Goal: Information Seeking & Learning: Learn about a topic

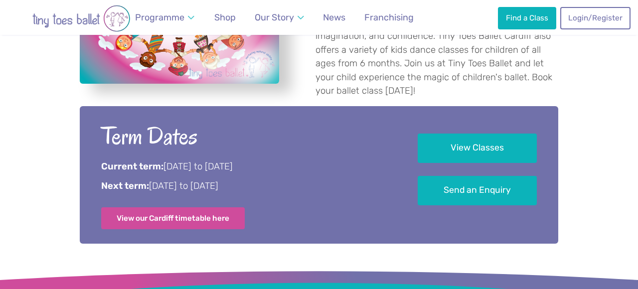
scroll to position [486, 0]
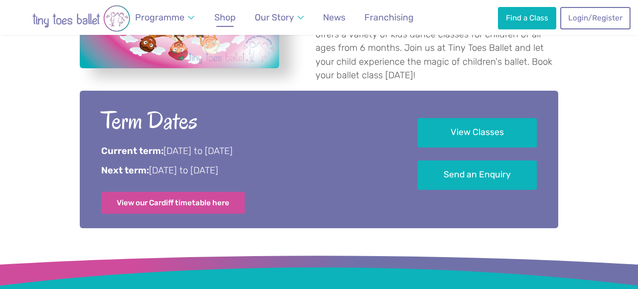
click at [225, 25] on link "Shop" at bounding box center [225, 17] width 30 height 22
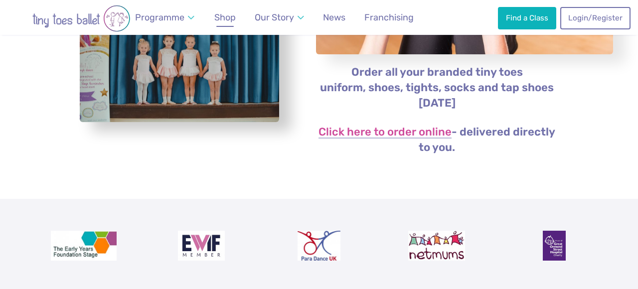
scroll to position [236, 0]
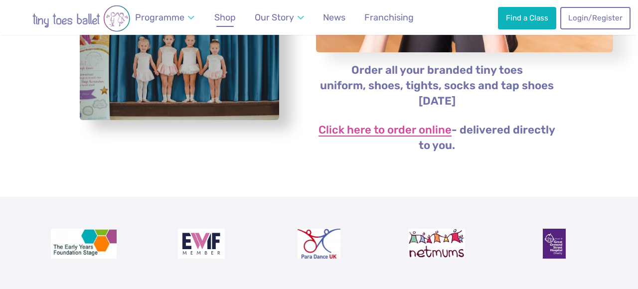
click at [360, 130] on link "Click here to order online" at bounding box center [384, 131] width 133 height 12
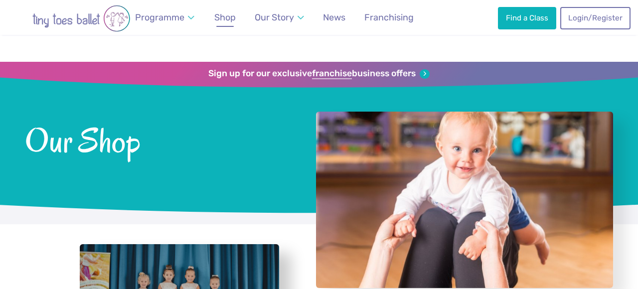
scroll to position [236, 0]
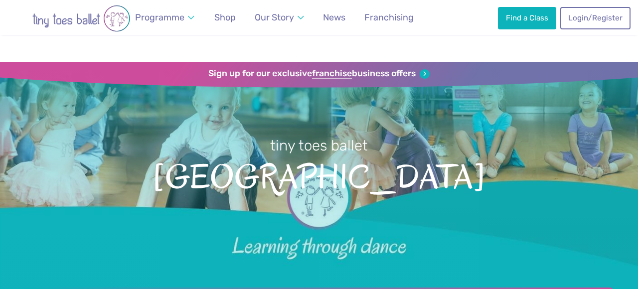
scroll to position [484, 0]
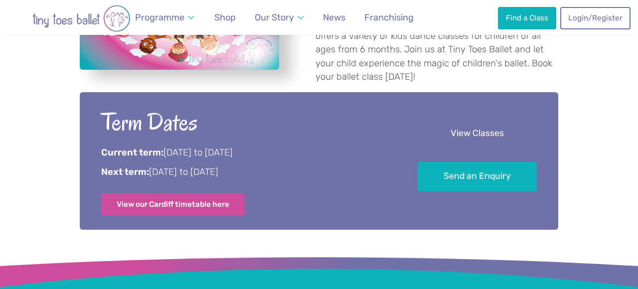
click at [486, 123] on link "View Classes" at bounding box center [477, 133] width 119 height 29
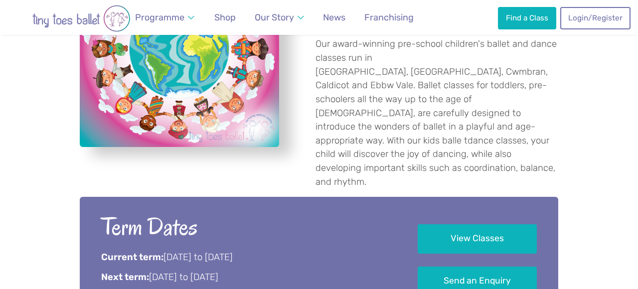
scroll to position [424, 0]
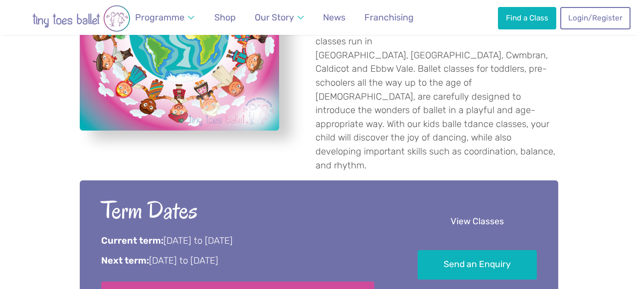
click at [441, 207] on link "View Classes" at bounding box center [477, 221] width 119 height 29
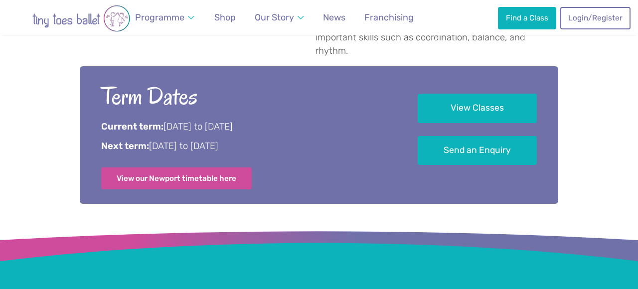
scroll to position [554, 0]
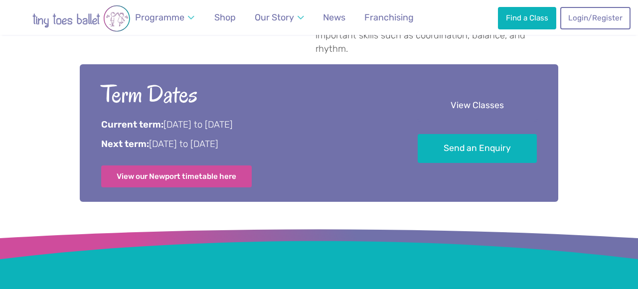
click at [482, 91] on link "View Classes" at bounding box center [477, 105] width 119 height 29
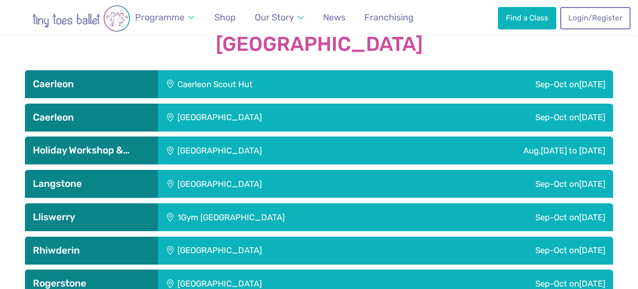
scroll to position [1425, 0]
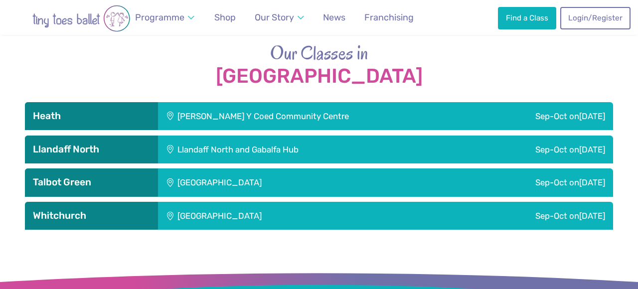
scroll to position [1362, 0]
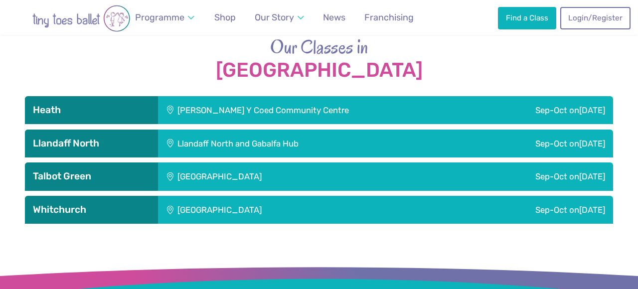
click at [270, 109] on div "Maes Y Coed Community Centre" at bounding box center [317, 110] width 318 height 28
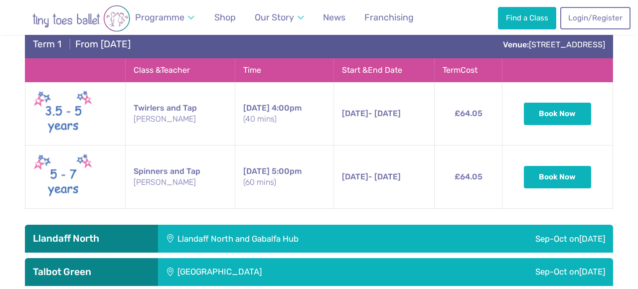
scroll to position [1472, 0]
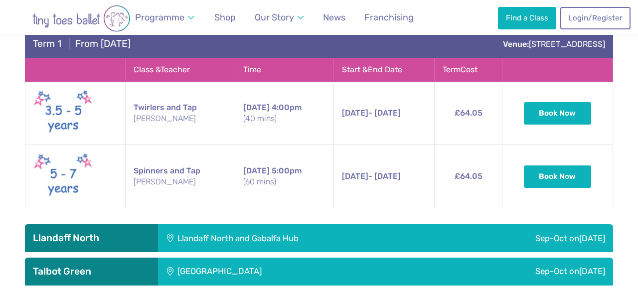
click at [181, 234] on div "Llandaff North and Gabalfa Hub" at bounding box center [302, 238] width 289 height 28
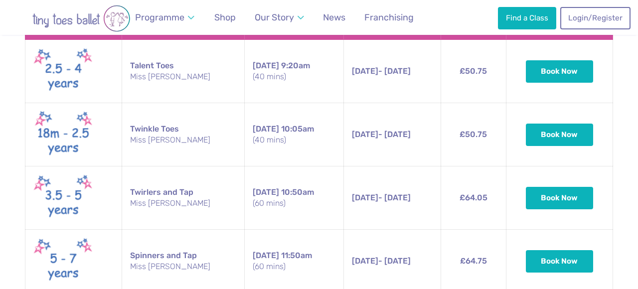
scroll to position [1752, 0]
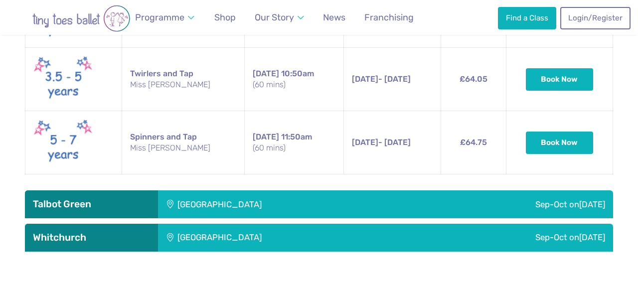
click at [215, 191] on div "Talbot Green Community Centre" at bounding box center [286, 204] width 257 height 28
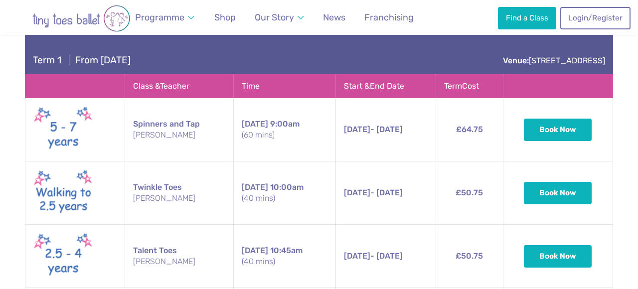
scroll to position [2061, 0]
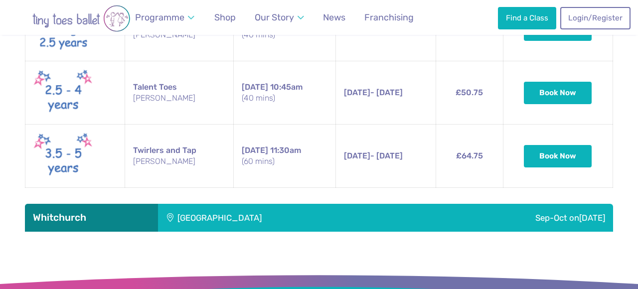
click at [215, 219] on div "Whitchurch Community Centre" at bounding box center [286, 218] width 257 height 28
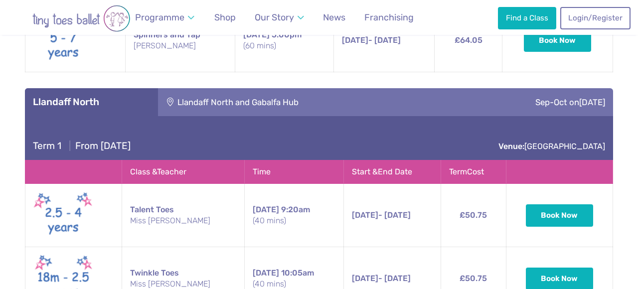
scroll to position [1606, 0]
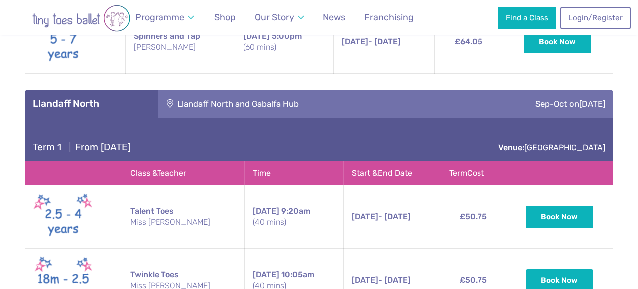
click at [336, 90] on div "Llandaff North and Gabalfa Hub" at bounding box center [302, 104] width 289 height 28
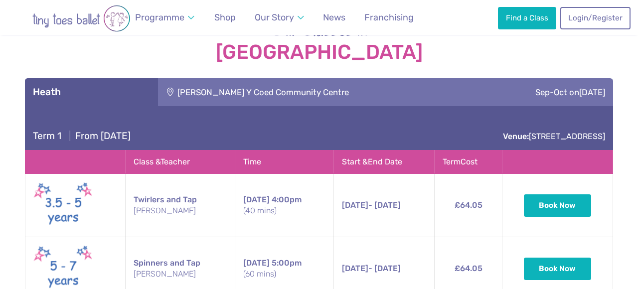
scroll to position [1351, 0]
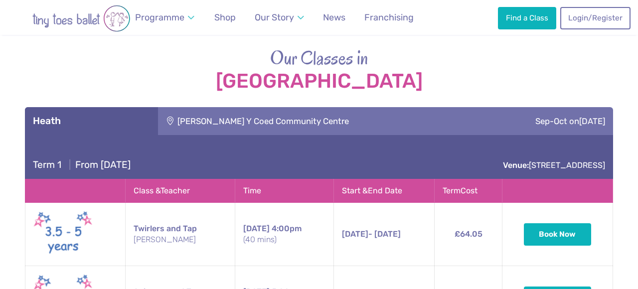
click at [330, 114] on div "Maes Y Coed Community Centre" at bounding box center [317, 121] width 318 height 28
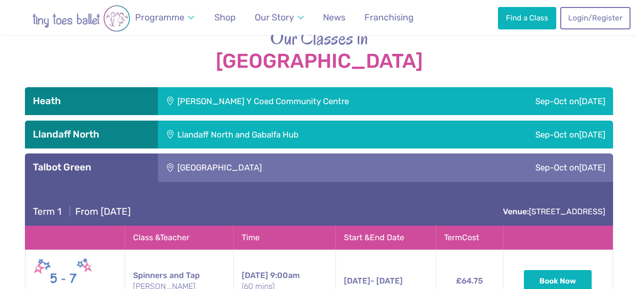
scroll to position [1390, 0]
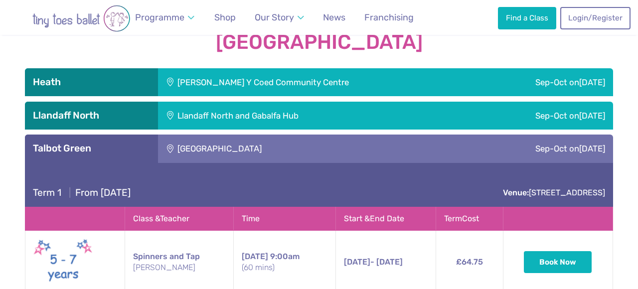
click at [290, 146] on div "Talbot Green Community Centre" at bounding box center [286, 149] width 257 height 28
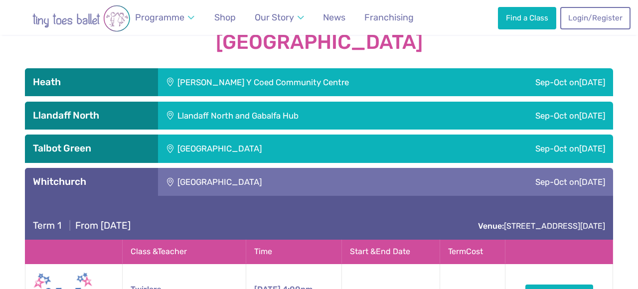
click at [270, 169] on div "Whitchurch Community Centre" at bounding box center [286, 182] width 257 height 28
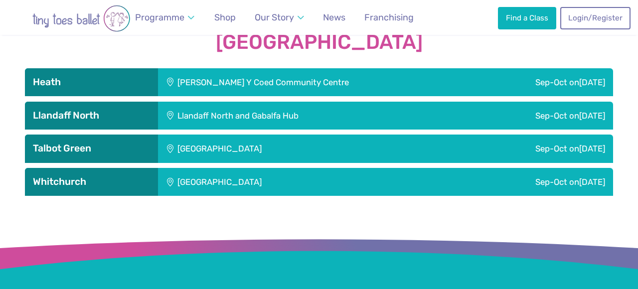
click at [267, 76] on div "Maes Y Coed Community Centre" at bounding box center [317, 82] width 318 height 28
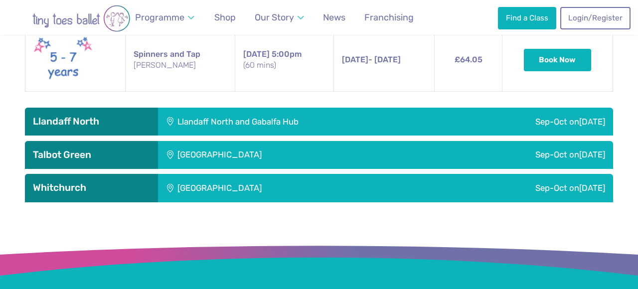
scroll to position [1595, 0]
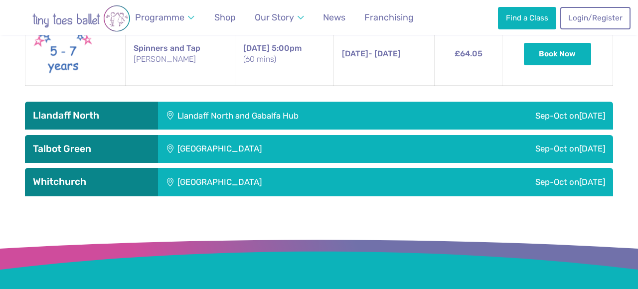
click at [205, 110] on div "Llandaff North and Gabalfa Hub" at bounding box center [302, 116] width 289 height 28
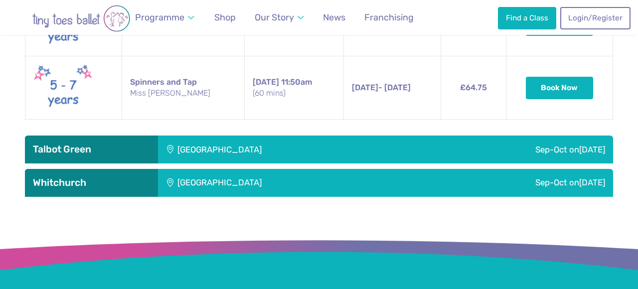
scroll to position [1930, 0]
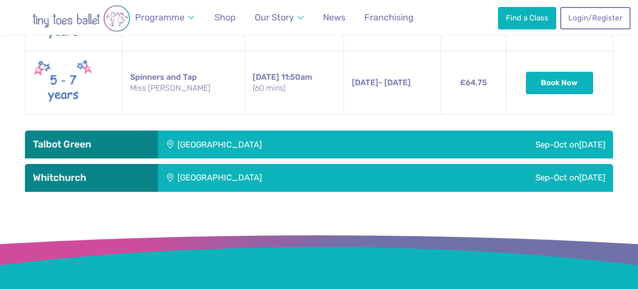
click at [217, 134] on div "Talbot Green Community Centre" at bounding box center [286, 145] width 257 height 28
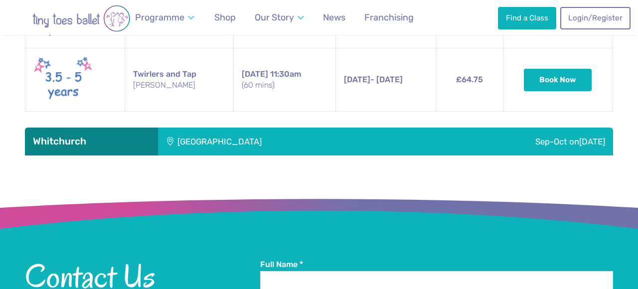
scroll to position [2316, 0]
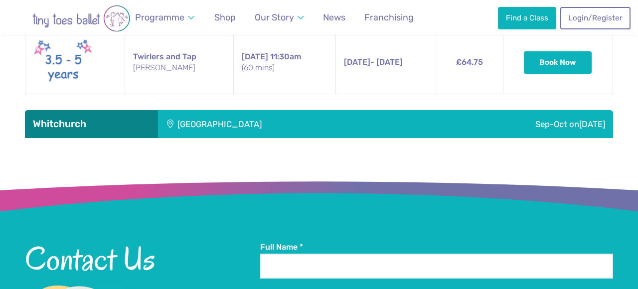
click at [249, 110] on div "Whitchurch Community Centre" at bounding box center [286, 124] width 257 height 28
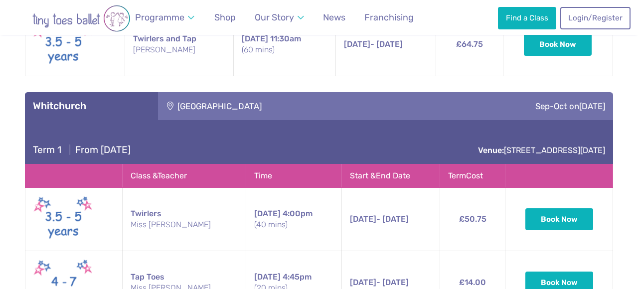
scroll to position [2254, 0]
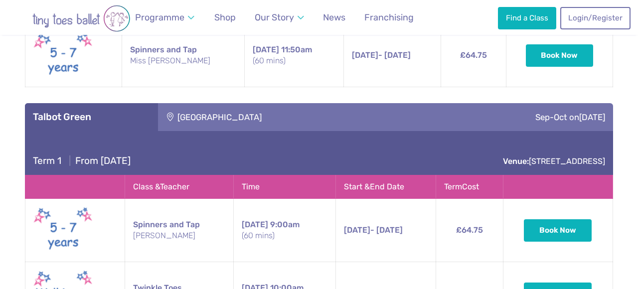
click at [306, 109] on div "Talbot Green Community Centre" at bounding box center [286, 117] width 257 height 28
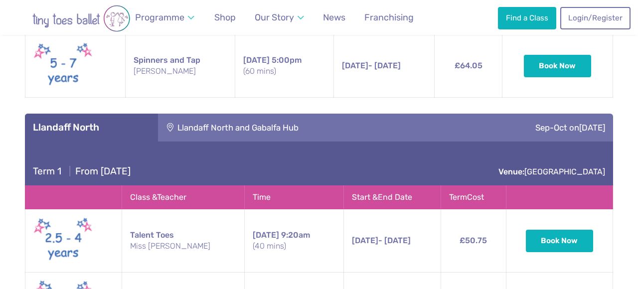
click at [297, 114] on div "Llandaff North and Gabalfa Hub" at bounding box center [302, 128] width 289 height 28
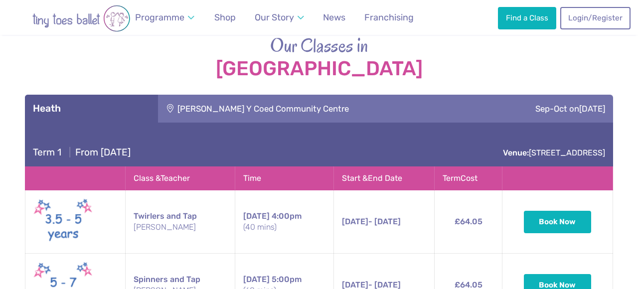
scroll to position [1330, 0]
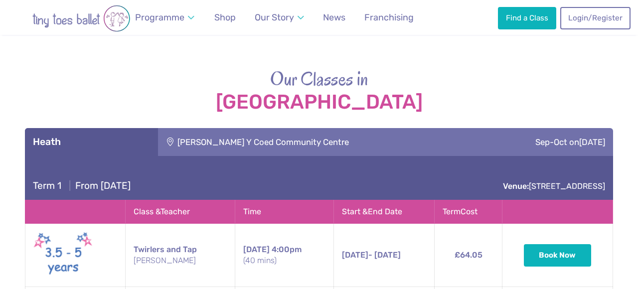
click at [293, 130] on div "Maes Y Coed Community Centre" at bounding box center [317, 142] width 318 height 28
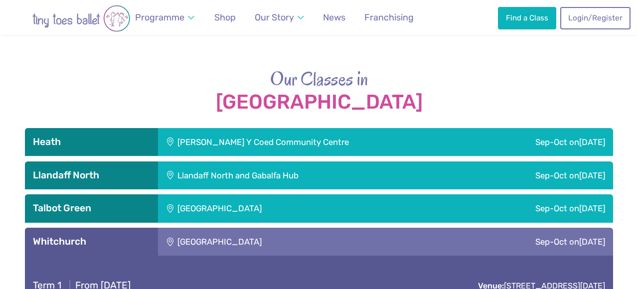
click at [293, 130] on div "Maes Y Coed Community Centre" at bounding box center [317, 142] width 318 height 28
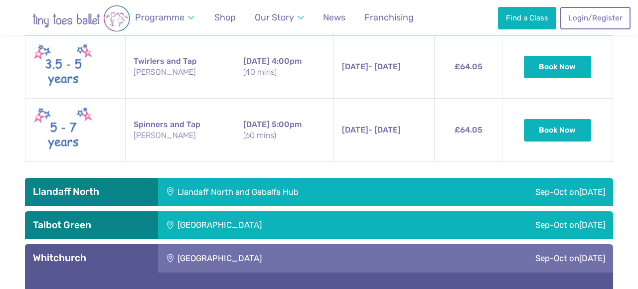
scroll to position [1553, 0]
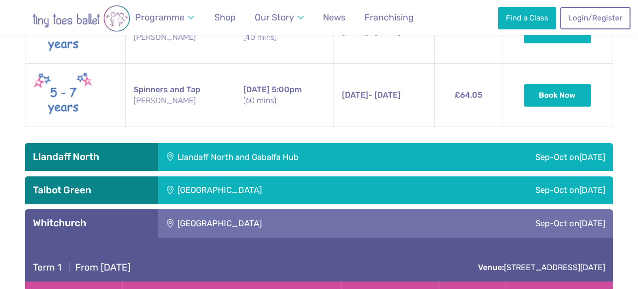
click at [187, 209] on div "Whitchurch Community Centre" at bounding box center [286, 223] width 257 height 28
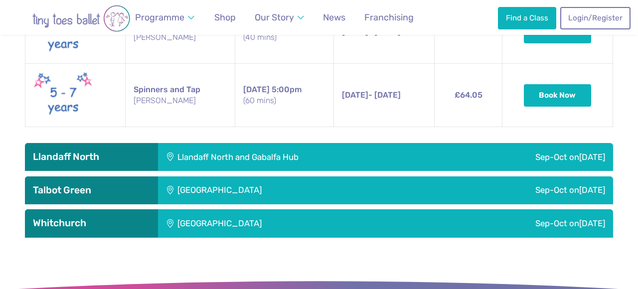
click at [198, 179] on div "Talbot Green Community Centre" at bounding box center [286, 190] width 257 height 28
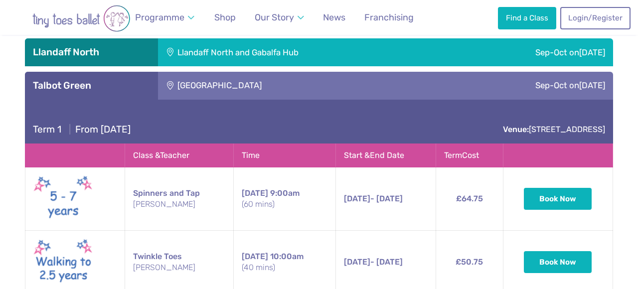
scroll to position [1585, 0]
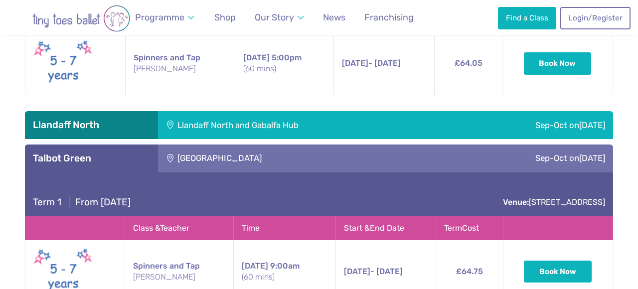
click at [311, 154] on div "Talbot Green Community Centre" at bounding box center [286, 159] width 257 height 28
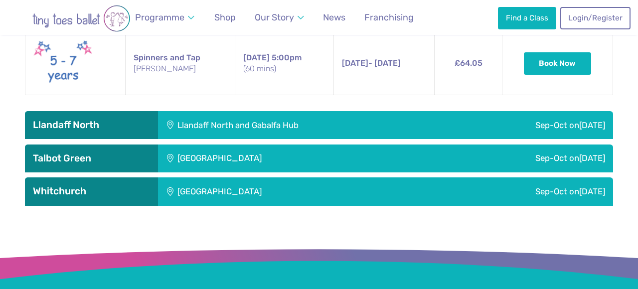
click at [289, 183] on div "Whitchurch Community Centre" at bounding box center [286, 191] width 257 height 28
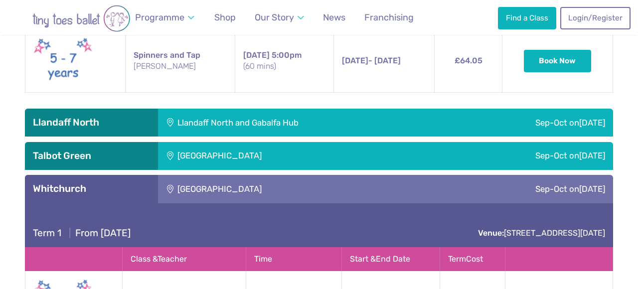
scroll to position [1581, 0]
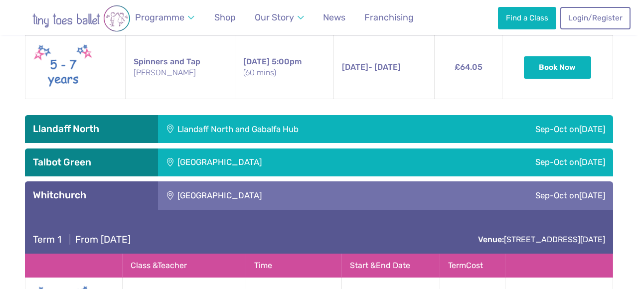
click at [281, 160] on div "Talbot Green Community Centre" at bounding box center [286, 162] width 257 height 28
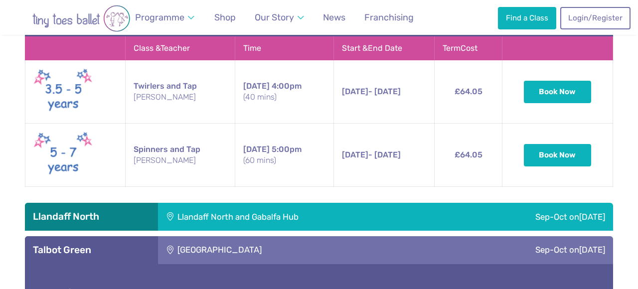
scroll to position [1482, 0]
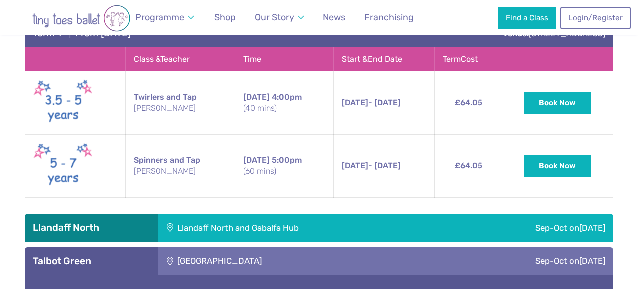
click at [259, 215] on div "Llandaff North and Gabalfa Hub" at bounding box center [302, 228] width 289 height 28
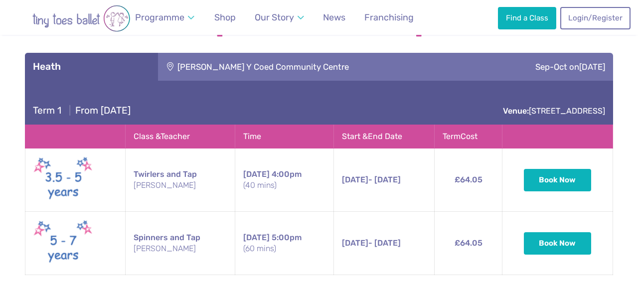
scroll to position [1393, 0]
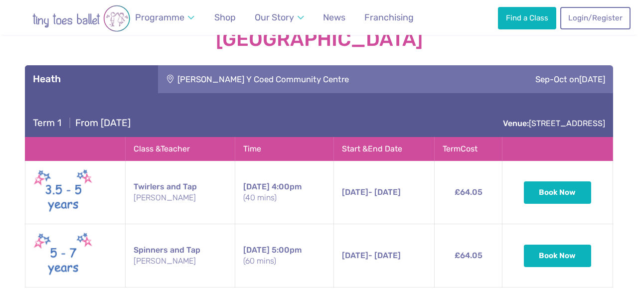
click at [357, 69] on div "Maes Y Coed Community Centre" at bounding box center [317, 79] width 318 height 28
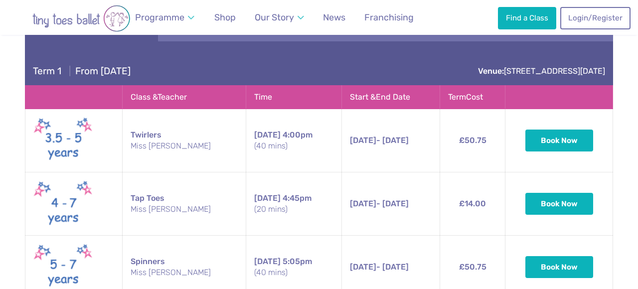
scroll to position [2148, 0]
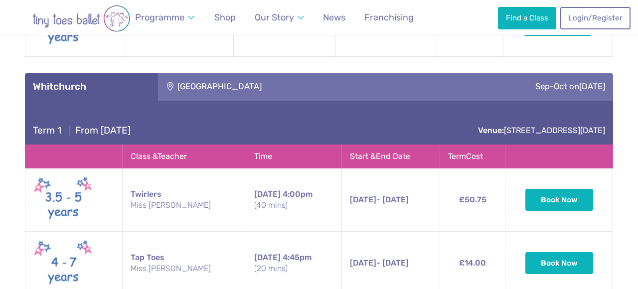
click at [340, 79] on div "Whitchurch Community Centre" at bounding box center [286, 87] width 257 height 28
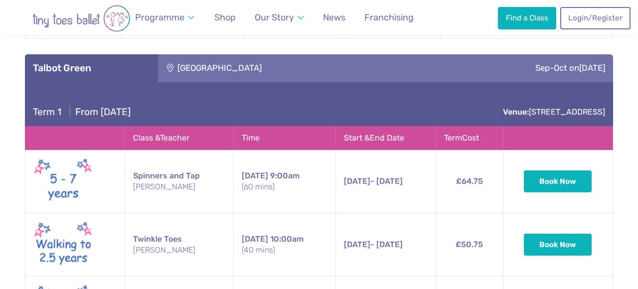
click at [335, 65] on div "Talbot Green Community Centre" at bounding box center [286, 68] width 257 height 28
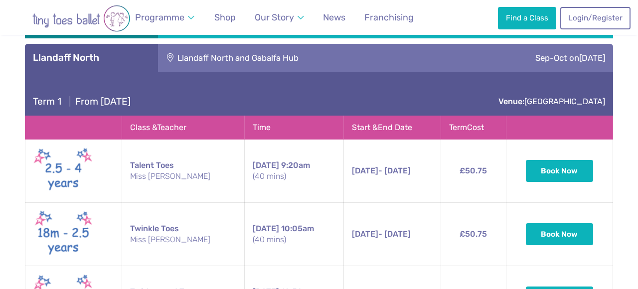
click at [332, 50] on div "Llandaff North and Gabalfa Hub" at bounding box center [302, 58] width 289 height 28
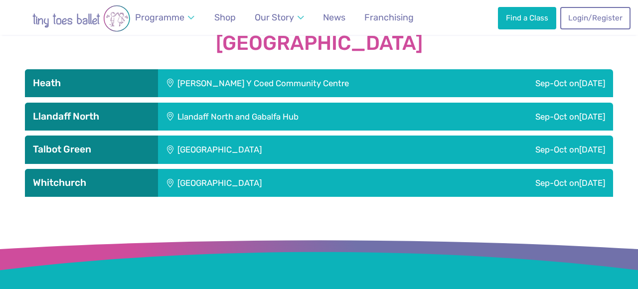
scroll to position [1390, 0]
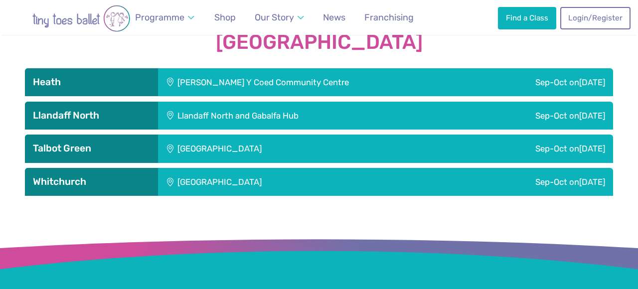
click at [323, 70] on div "Maes Y Coed Community Centre" at bounding box center [317, 82] width 318 height 28
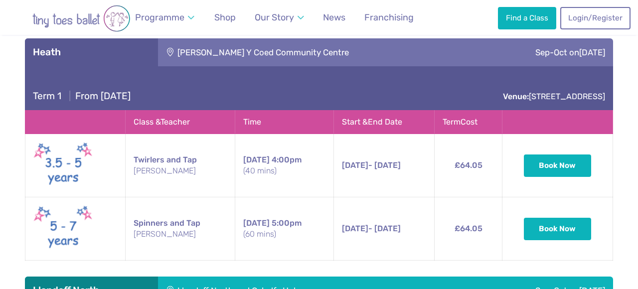
scroll to position [1419, 0]
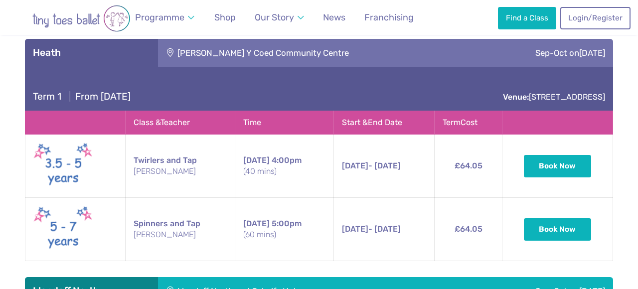
click at [214, 50] on div "Maes Y Coed Community Centre" at bounding box center [317, 53] width 318 height 28
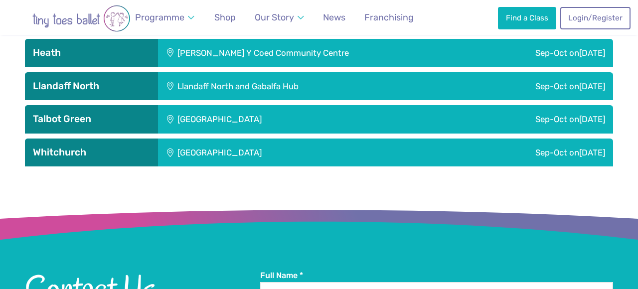
click at [212, 139] on div "Whitchurch Community Centre" at bounding box center [286, 153] width 257 height 28
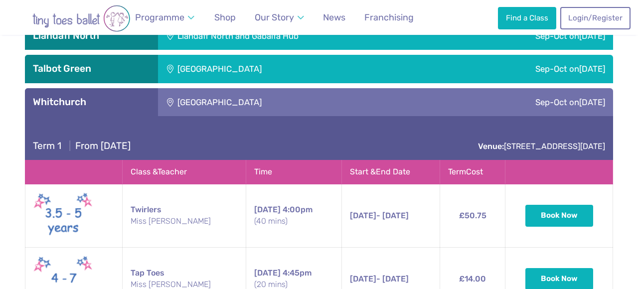
scroll to position [1471, 0]
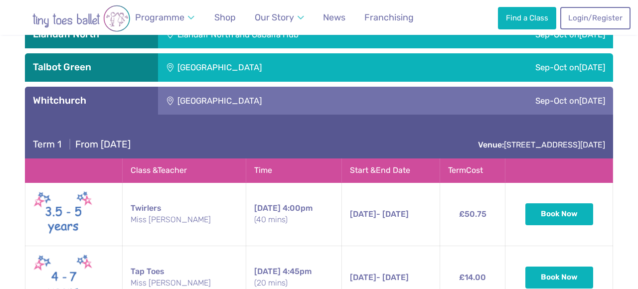
click at [186, 93] on div "Whitchurch Community Centre" at bounding box center [286, 101] width 257 height 28
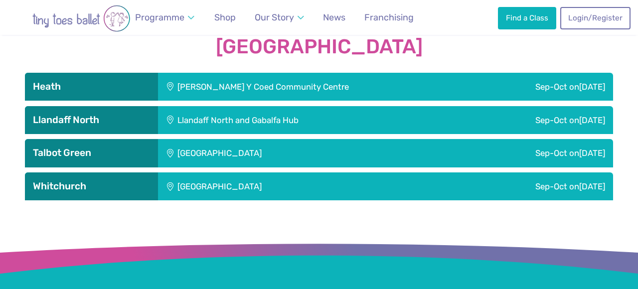
scroll to position [1383, 0]
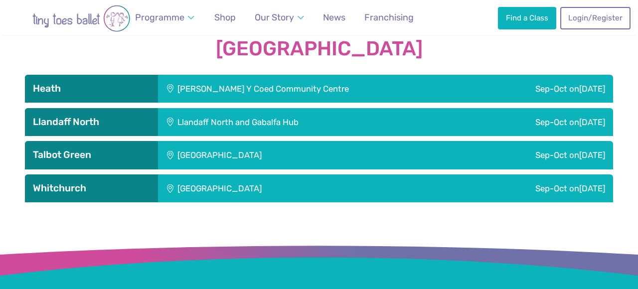
click at [199, 153] on div "Talbot Green Community Centre" at bounding box center [286, 155] width 257 height 28
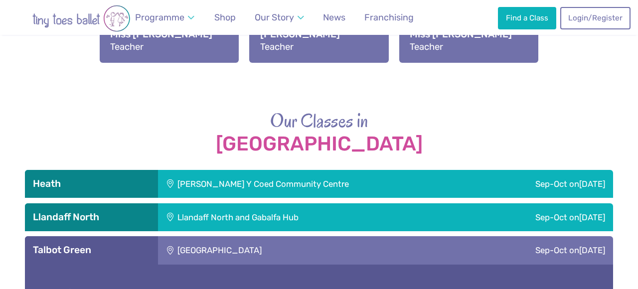
scroll to position [1268, 0]
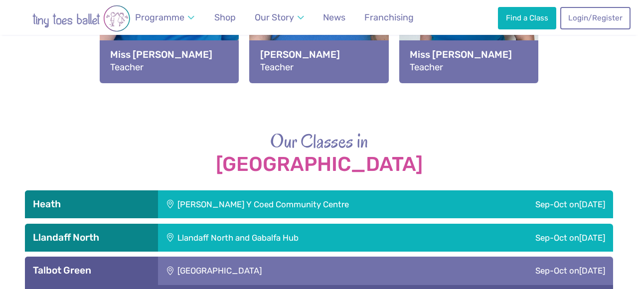
click at [187, 228] on div "Llandaff North and Gabalfa Hub" at bounding box center [302, 238] width 289 height 28
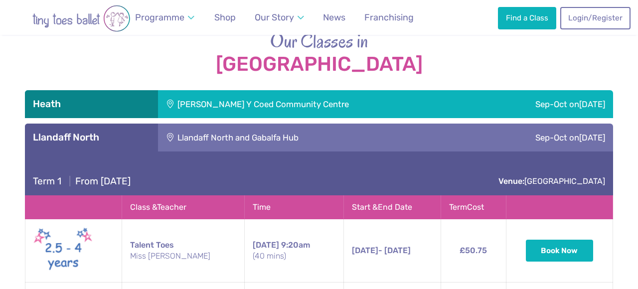
scroll to position [1367, 0]
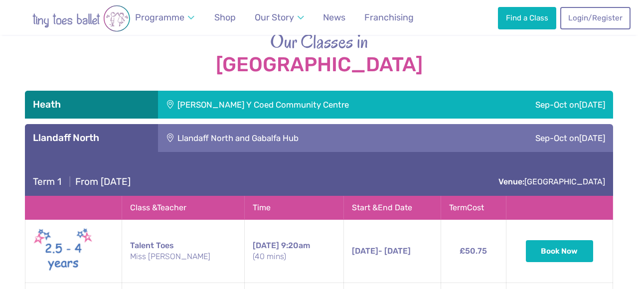
click at [246, 125] on div "Llandaff North and Gabalfa Hub" at bounding box center [302, 138] width 289 height 28
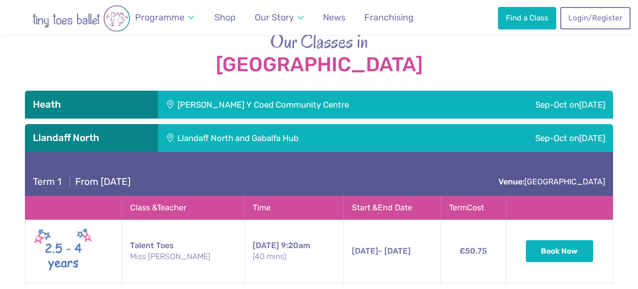
click at [248, 101] on div "Maes Y Coed Community Centre" at bounding box center [317, 105] width 318 height 28
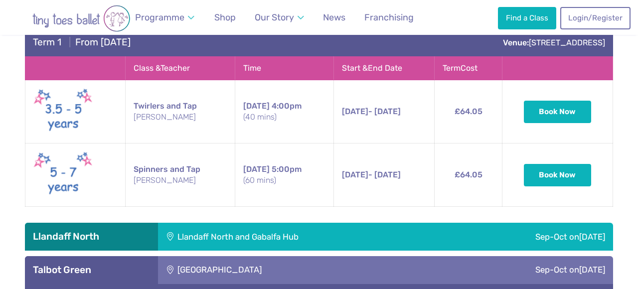
scroll to position [1408, 0]
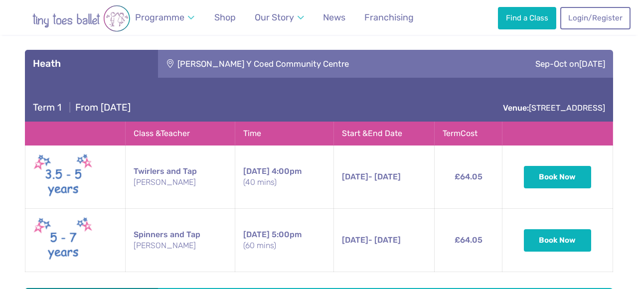
click at [256, 58] on div "Maes Y Coed Community Centre" at bounding box center [317, 64] width 318 height 28
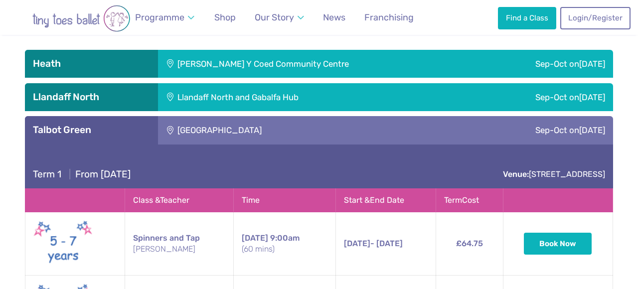
click at [231, 88] on div "Llandaff North and Gabalfa Hub" at bounding box center [302, 97] width 289 height 28
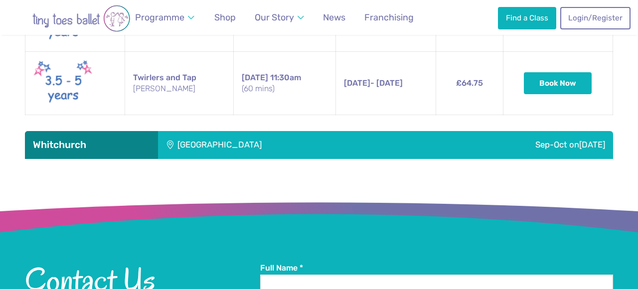
scroll to position [2094, 0]
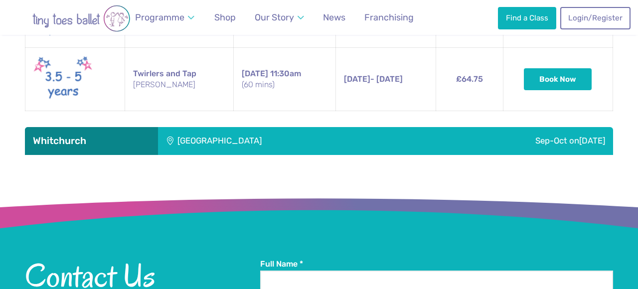
click at [249, 130] on div "Whitchurch Community Centre" at bounding box center [286, 141] width 257 height 28
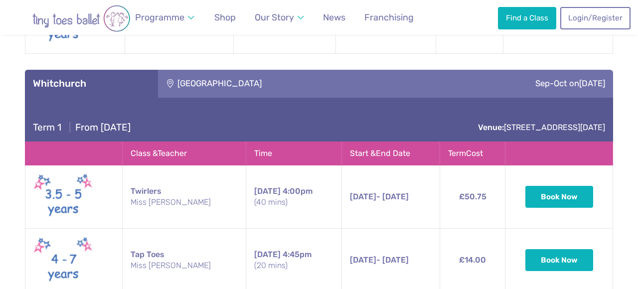
click at [260, 72] on div "Whitchurch Community Centre" at bounding box center [286, 84] width 257 height 28
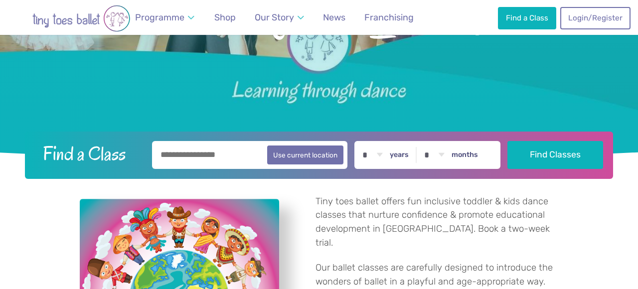
scroll to position [223, 0]
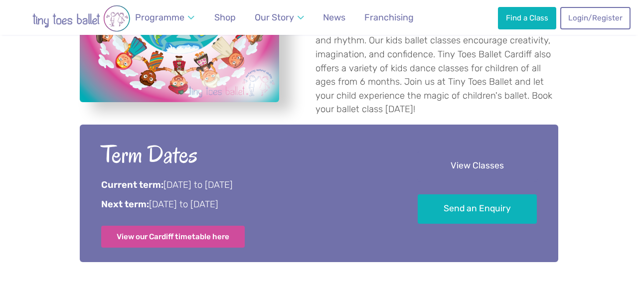
click at [497, 151] on link "View Classes" at bounding box center [477, 165] width 119 height 29
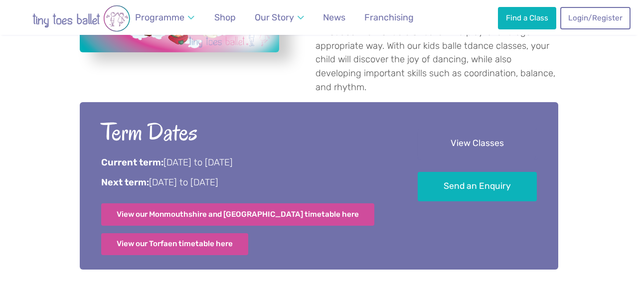
click at [445, 129] on link "View Classes" at bounding box center [477, 143] width 119 height 29
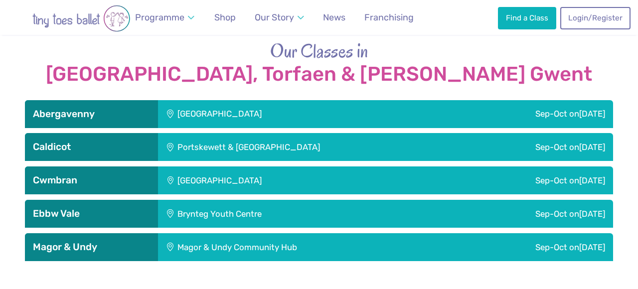
click at [203, 100] on div "[GEOGRAPHIC_DATA]" at bounding box center [286, 114] width 257 height 28
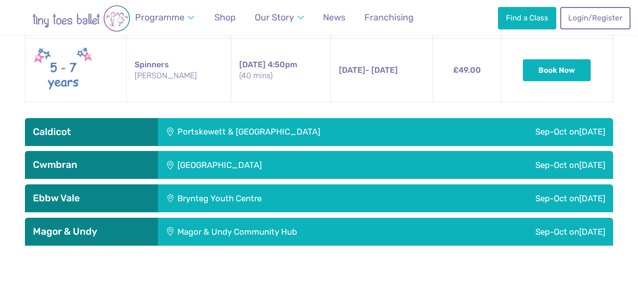
scroll to position [1832, 0]
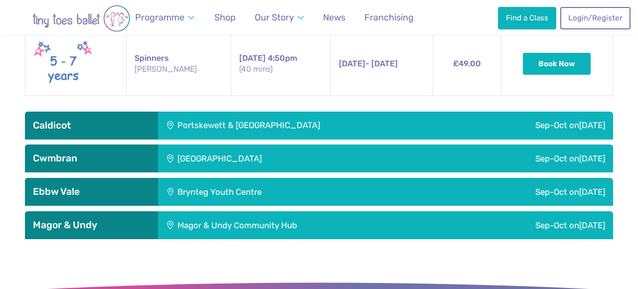
click at [218, 112] on div "Portskewett & Sudbrook Recreation Hall" at bounding box center [309, 126] width 302 height 28
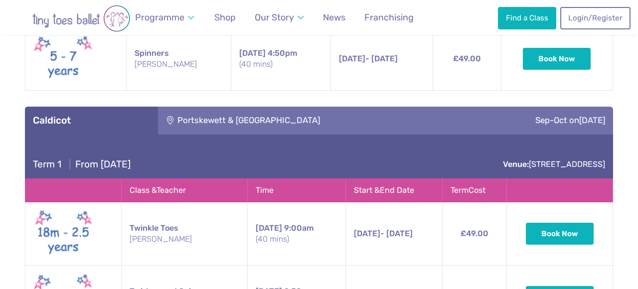
scroll to position [1836, 0]
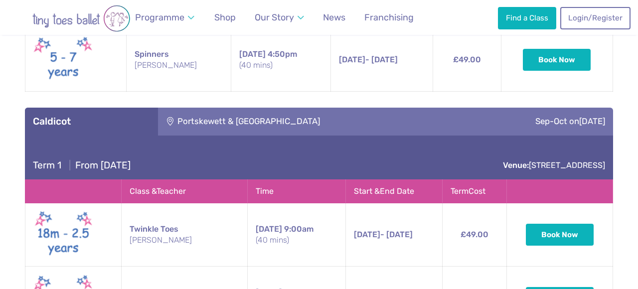
click at [232, 108] on div "Portskewett & Sudbrook Recreation Hall" at bounding box center [309, 122] width 302 height 28
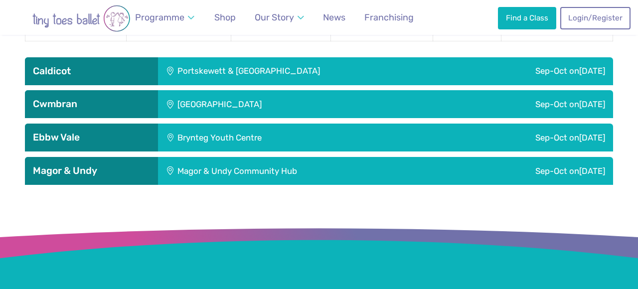
scroll to position [1896, 0]
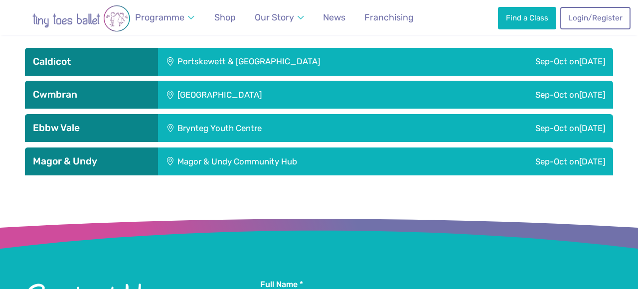
click at [234, 81] on div "Henllys Village Hall" at bounding box center [286, 95] width 257 height 28
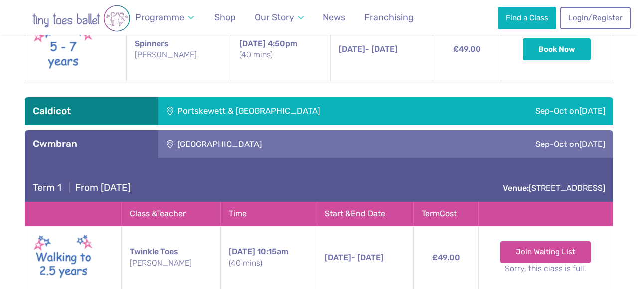
scroll to position [1873, 0]
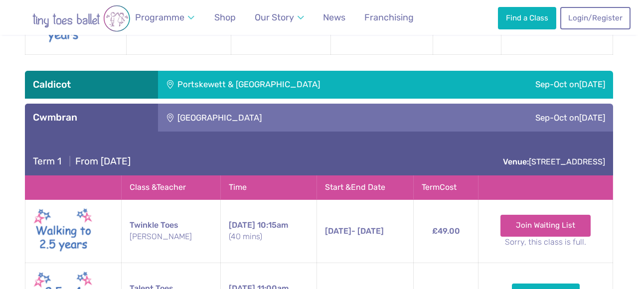
click at [244, 104] on div "Henllys Village Hall" at bounding box center [286, 118] width 257 height 28
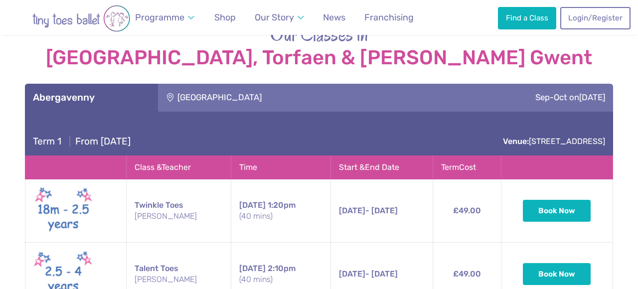
scroll to position [1416, 0]
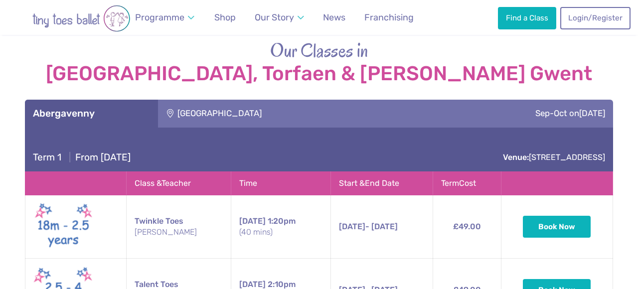
click at [238, 100] on div "Llanfoist Village Hall" at bounding box center [286, 114] width 257 height 28
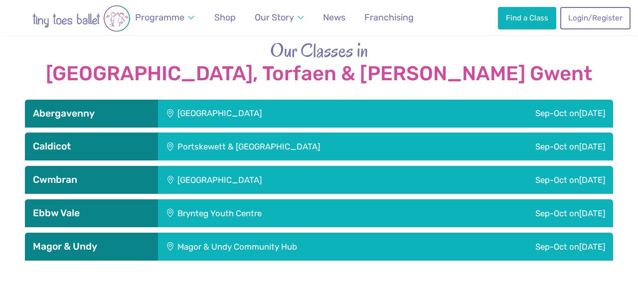
scroll to position [1434, 0]
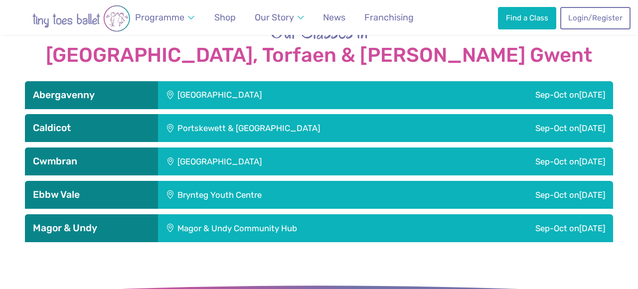
click at [190, 181] on div "Brynteg Youth Centre" at bounding box center [286, 195] width 257 height 28
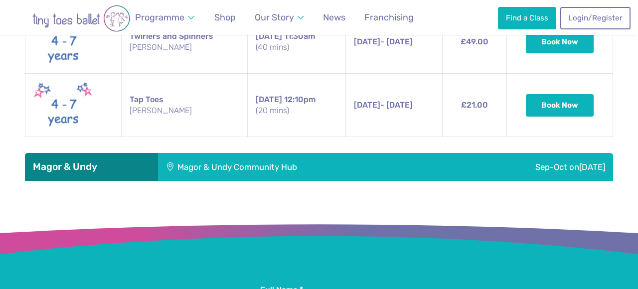
scroll to position [1893, 0]
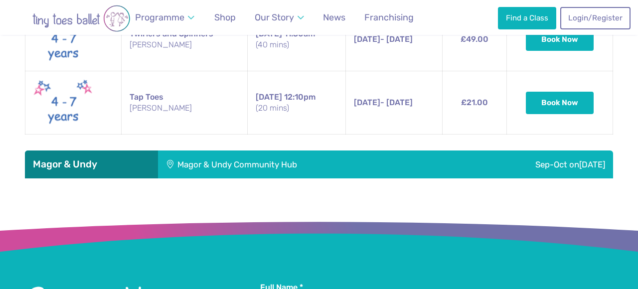
click at [221, 150] on div "Magor & Undy Community Hub" at bounding box center [301, 164] width 287 height 28
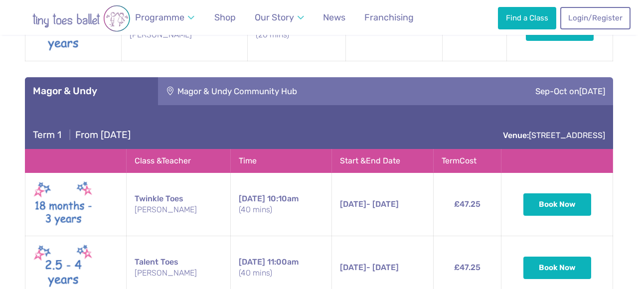
scroll to position [1936, 0]
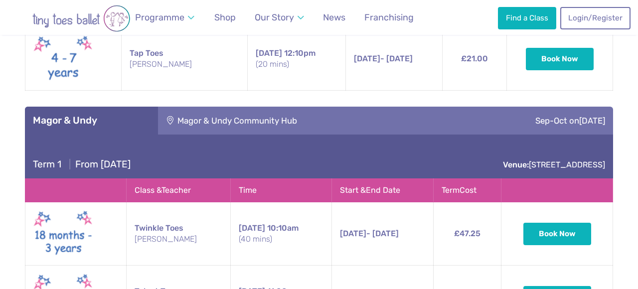
click at [213, 107] on div "Magor & Undy Community Hub" at bounding box center [301, 121] width 287 height 28
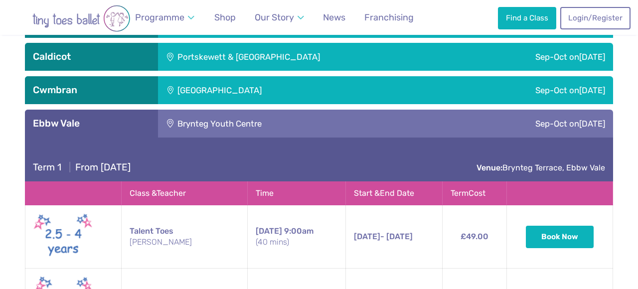
click at [213, 110] on div "Brynteg Youth Centre" at bounding box center [286, 124] width 257 height 28
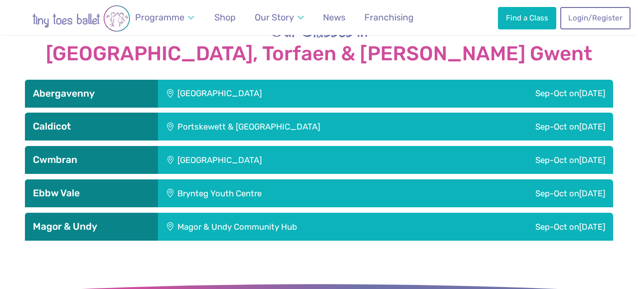
scroll to position [1437, 0]
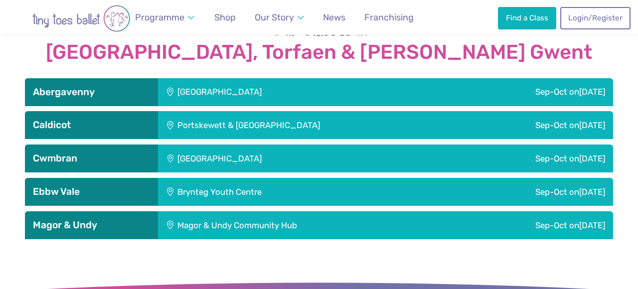
click at [242, 78] on div "Llanfoist Village Hall" at bounding box center [286, 92] width 257 height 28
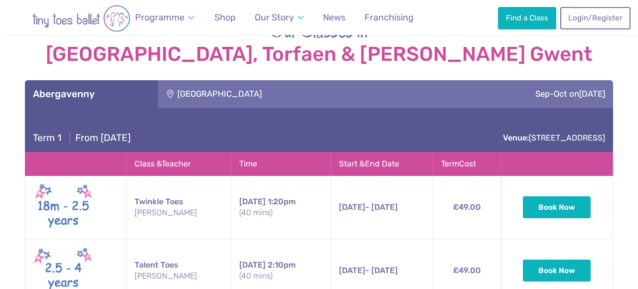
scroll to position [1431, 0]
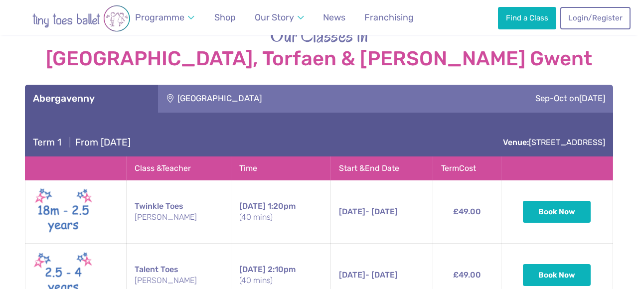
click at [289, 85] on div "Llanfoist Village Hall" at bounding box center [286, 99] width 257 height 28
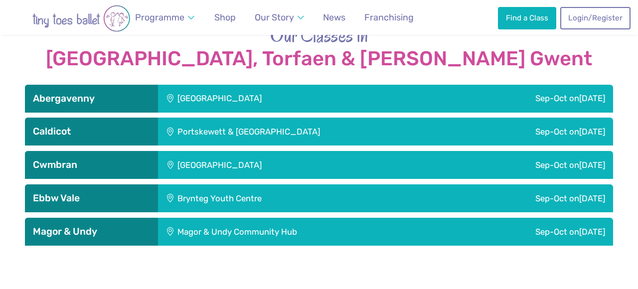
click at [276, 118] on div "Portskewett & Sudbrook Recreation Hall" at bounding box center [309, 132] width 302 height 28
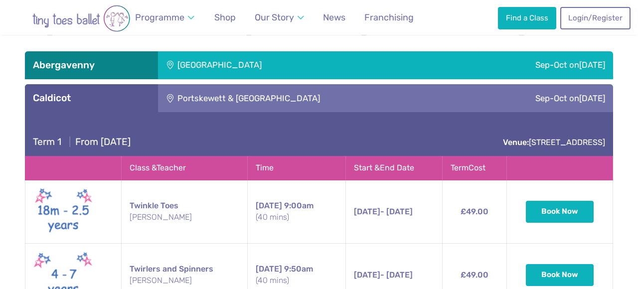
scroll to position [1463, 0]
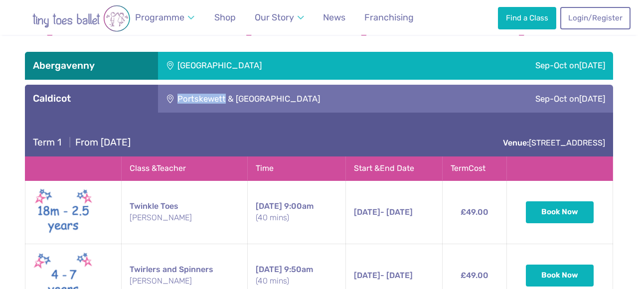
drag, startPoint x: 177, startPoint y: 60, endPoint x: 224, endPoint y: 61, distance: 46.9
click at [224, 85] on div "Portskewett & Sudbrook Recreation Hall" at bounding box center [309, 99] width 302 height 28
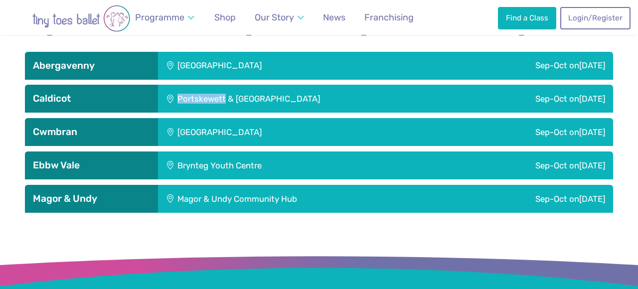
copy div "Portskewett"
click at [298, 118] on div "Henllys Village Hall" at bounding box center [286, 132] width 257 height 28
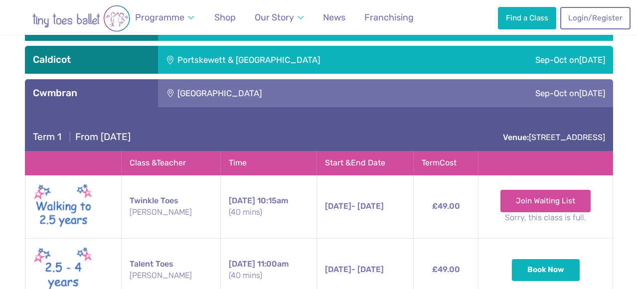
scroll to position [1500, 0]
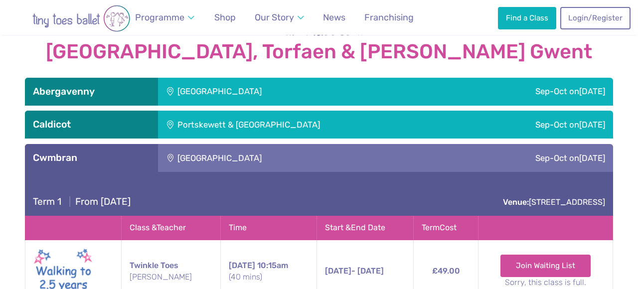
click at [294, 144] on div "Henllys Village Hall" at bounding box center [286, 158] width 257 height 28
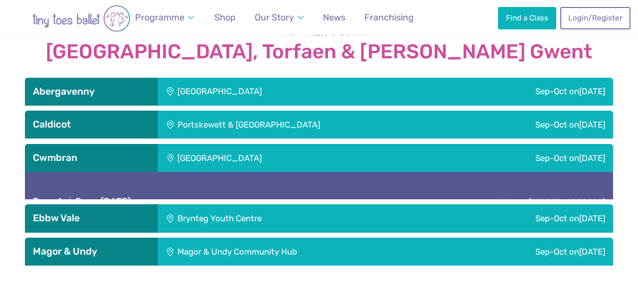
scroll to position [1391, 0]
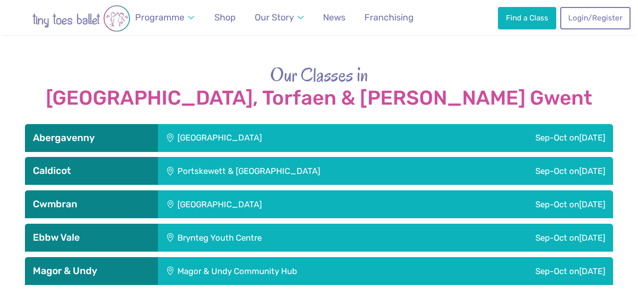
click at [297, 76] on div "Our Classes in Monmouthshire, Torfaen & Blaenau Gwent Abergavenny Llanfoist Vil…" at bounding box center [319, 173] width 588 height 223
click at [295, 124] on div "Llanfoist Village Hall" at bounding box center [286, 138] width 257 height 28
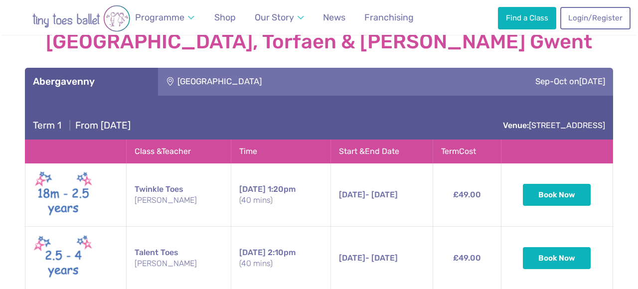
scroll to position [1442, 0]
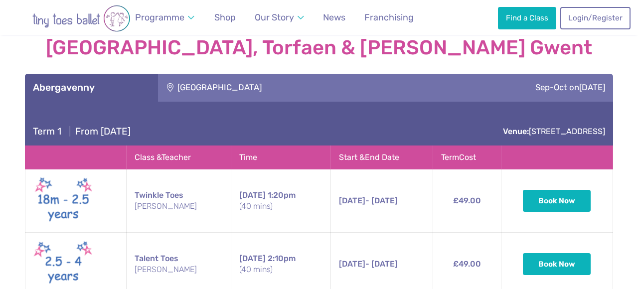
click at [293, 74] on div "Llanfoist Village Hall" at bounding box center [286, 88] width 257 height 28
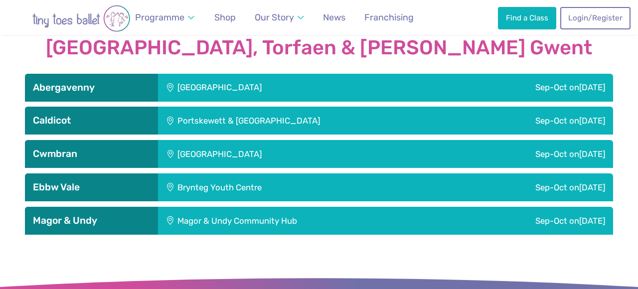
click at [253, 107] on div "Portskewett & Sudbrook Recreation Hall" at bounding box center [309, 121] width 302 height 28
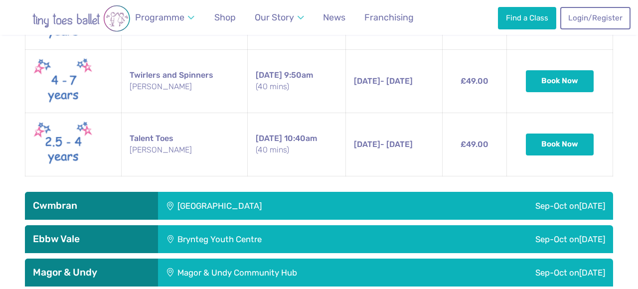
scroll to position [1708, 0]
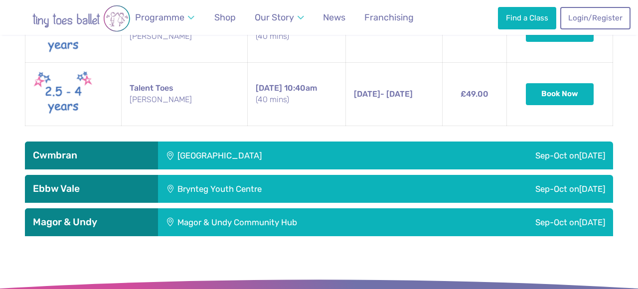
click at [249, 142] on div "Henllys Village Hall" at bounding box center [286, 156] width 257 height 28
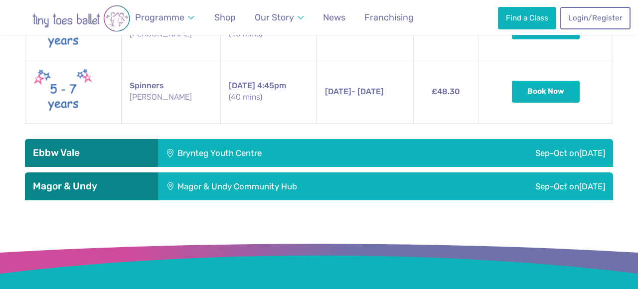
click at [249, 139] on div "Brynteg Youth Centre" at bounding box center [286, 153] width 257 height 28
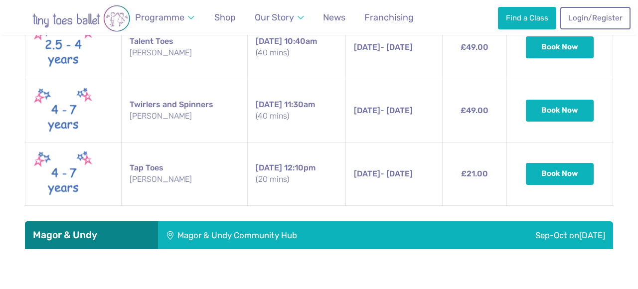
scroll to position [2503, 0]
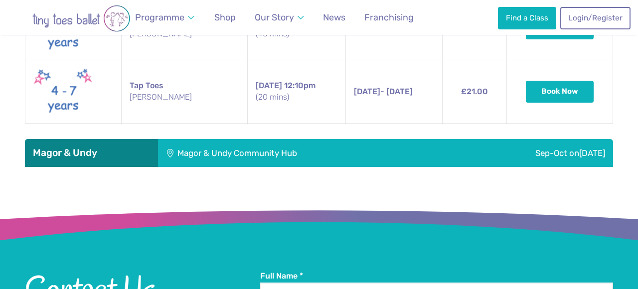
click at [249, 139] on div "Magor & Undy Community Hub" at bounding box center [301, 153] width 287 height 28
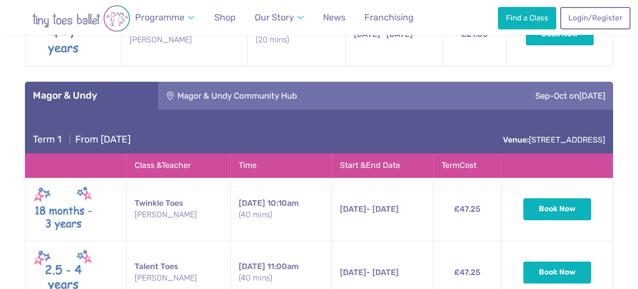
scroll to position [2559, 0]
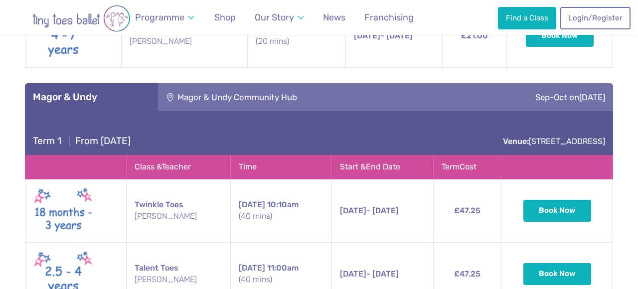
click at [272, 83] on div "Magor & Undy Community Hub" at bounding box center [301, 97] width 287 height 28
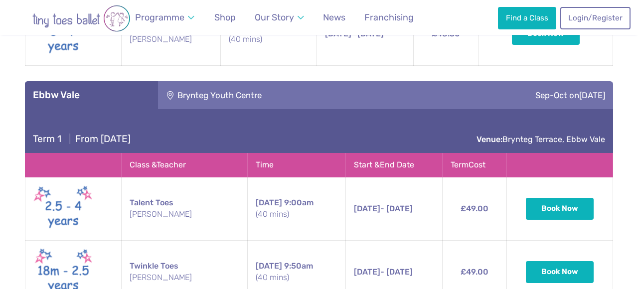
scroll to position [2013, 0]
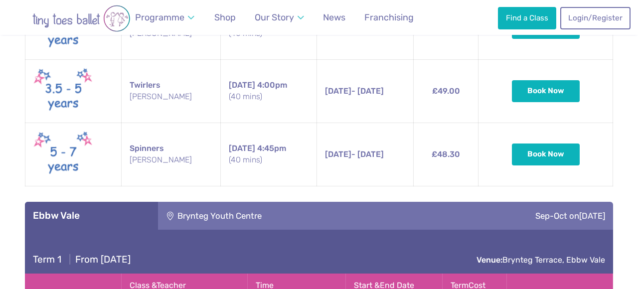
click at [269, 202] on div "Brynteg Youth Centre" at bounding box center [286, 216] width 257 height 28
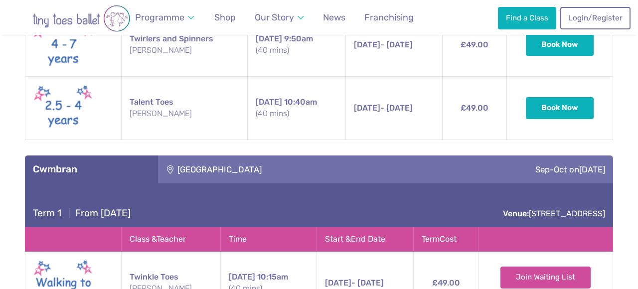
click at [267, 155] on div "Henllys Village Hall" at bounding box center [286, 169] width 257 height 28
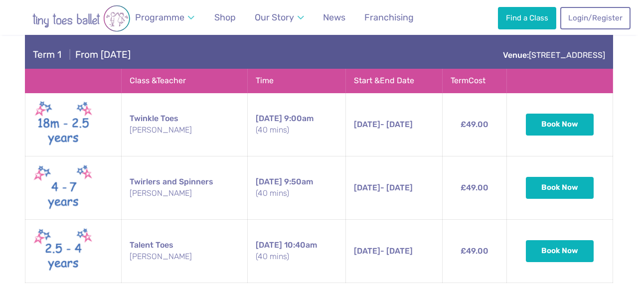
scroll to position [1348, 0]
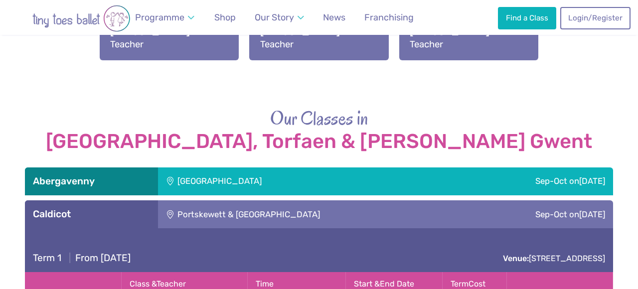
click at [267, 200] on div "Portskewett & Sudbrook Recreation Hall" at bounding box center [309, 214] width 302 height 28
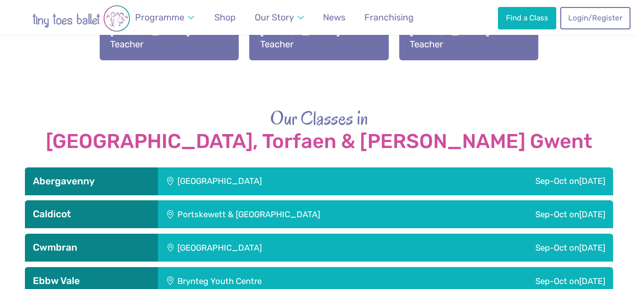
click at [208, 167] on div "Llanfoist Village Hall" at bounding box center [286, 181] width 257 height 28
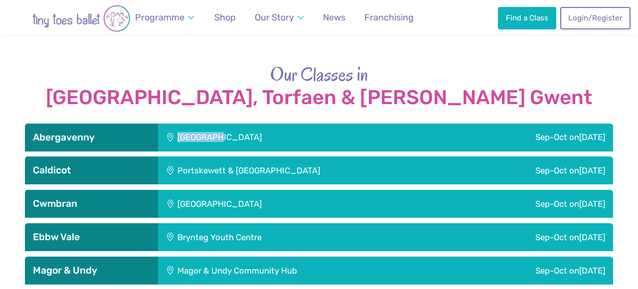
scroll to position [1396, 0]
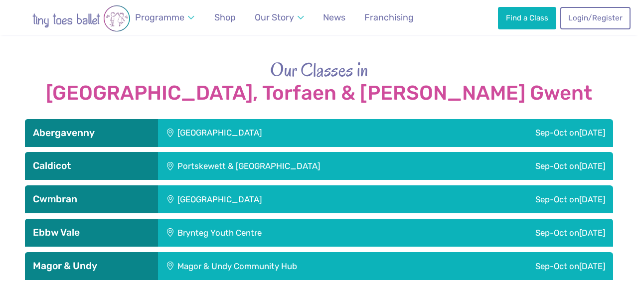
click at [230, 119] on div "Llanfoist Village Hall" at bounding box center [286, 133] width 257 height 28
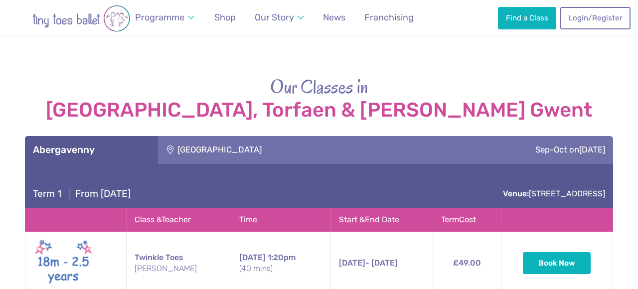
scroll to position [1379, 0]
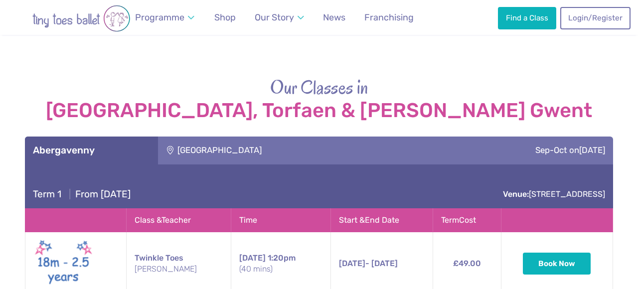
click at [200, 137] on div "Llanfoist Village Hall" at bounding box center [286, 151] width 257 height 28
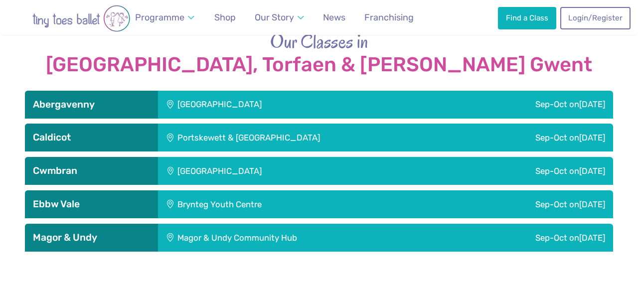
scroll to position [1426, 0]
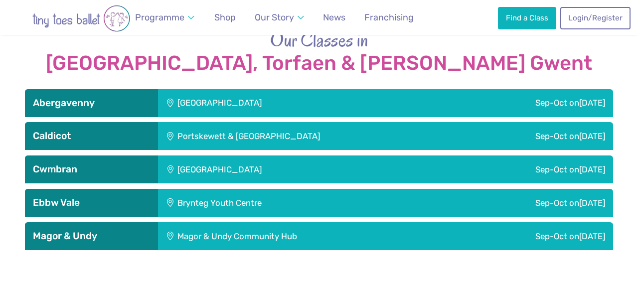
click at [211, 122] on div "Portskewett & Sudbrook Recreation Hall" at bounding box center [309, 136] width 302 height 28
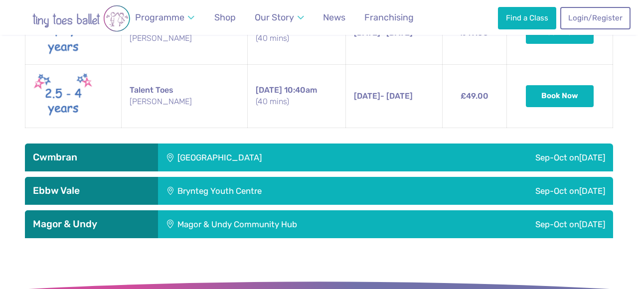
click at [232, 144] on div "Henllys Village Hall" at bounding box center [286, 158] width 257 height 28
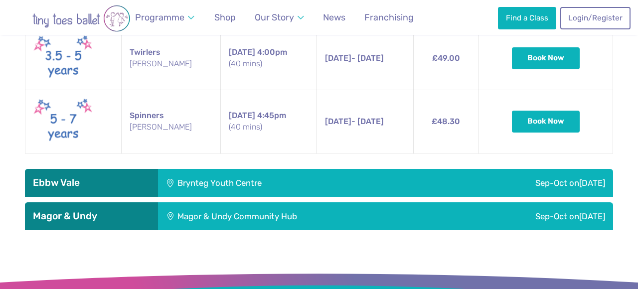
scroll to position [2049, 0]
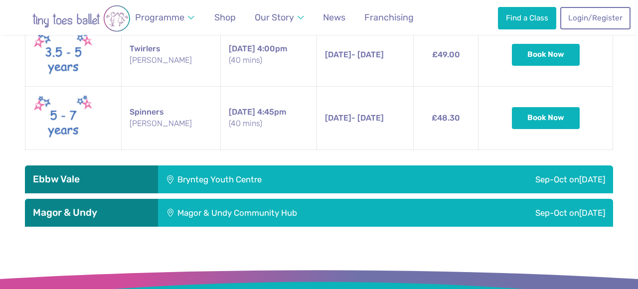
click at [227, 165] on div "Brynteg Youth Centre" at bounding box center [286, 179] width 257 height 28
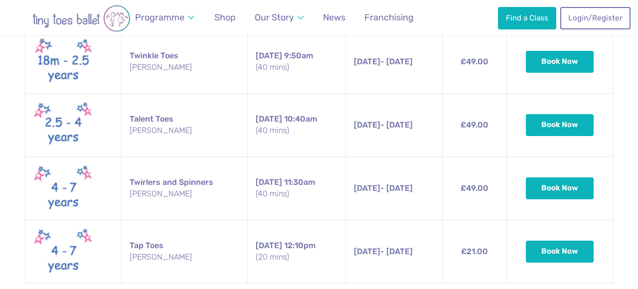
scroll to position [2368, 0]
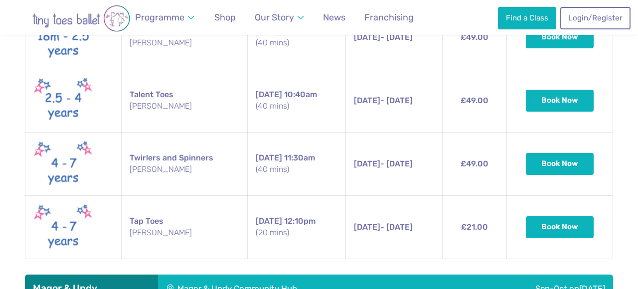
click at [213, 275] on div "Magor & Undy Community Hub" at bounding box center [301, 289] width 287 height 28
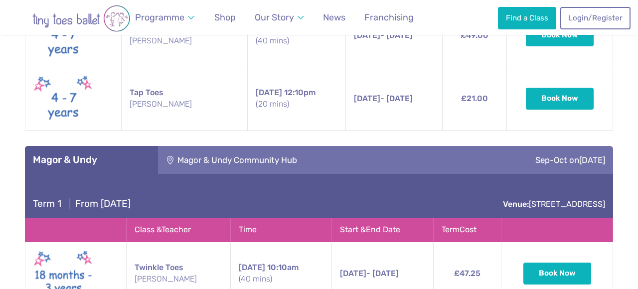
scroll to position [2488, 0]
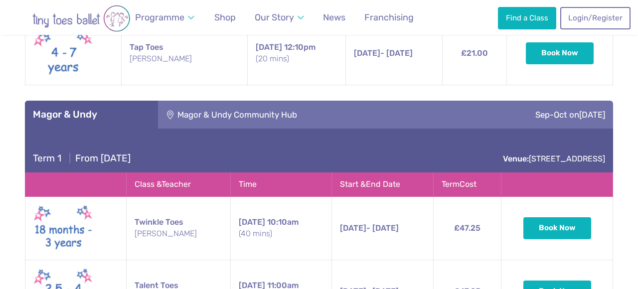
click at [243, 101] on div "Magor & Undy Community Hub" at bounding box center [301, 115] width 287 height 28
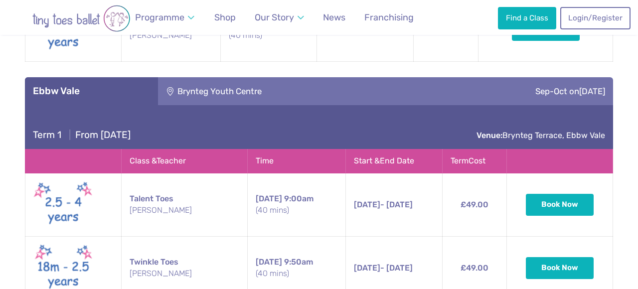
click at [256, 77] on div "Brynteg Youth Centre" at bounding box center [286, 91] width 257 height 28
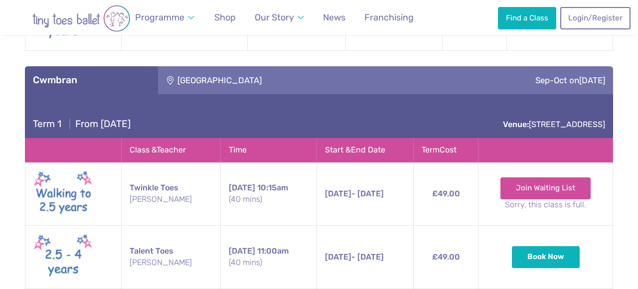
click at [259, 66] on div "Henllys Village Hall" at bounding box center [286, 80] width 257 height 28
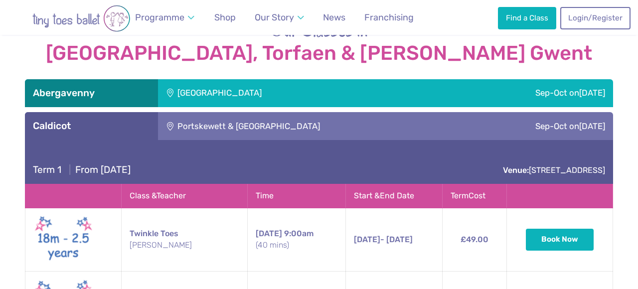
scroll to position [1434, 0]
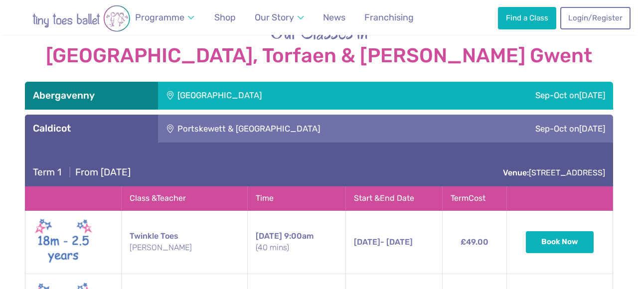
click at [251, 115] on div "Portskewett & Sudbrook Recreation Hall" at bounding box center [309, 129] width 302 height 28
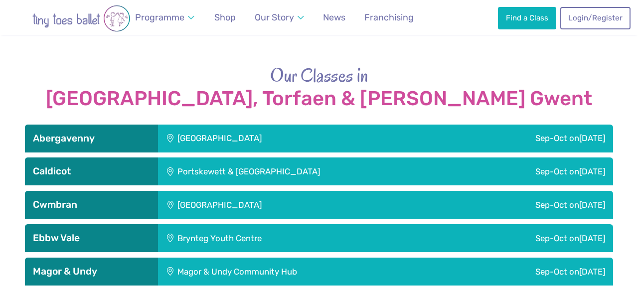
scroll to position [1402, 0]
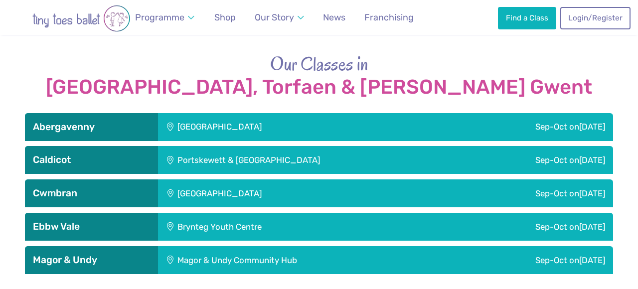
click at [306, 113] on div "Llanfoist Village Hall" at bounding box center [286, 127] width 257 height 28
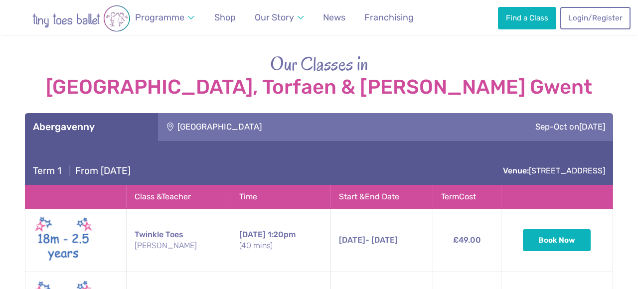
click at [306, 113] on div "Llanfoist Village Hall" at bounding box center [286, 127] width 257 height 28
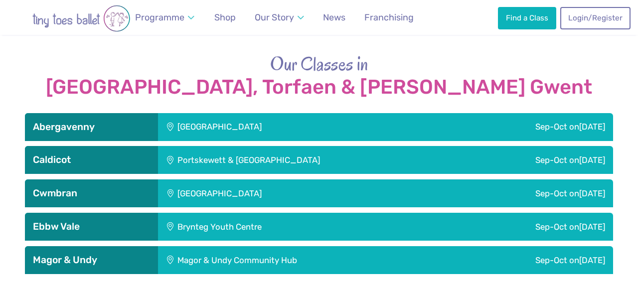
click at [283, 146] on div "Portskewett & Sudbrook Recreation Hall" at bounding box center [309, 160] width 302 height 28
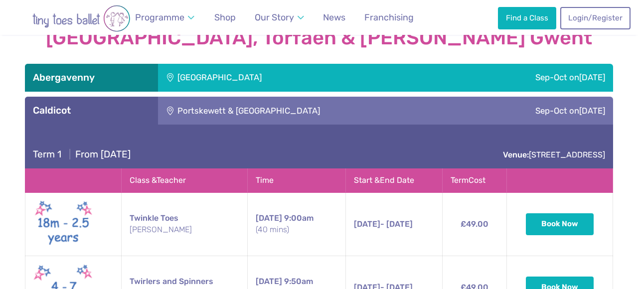
scroll to position [1451, 0]
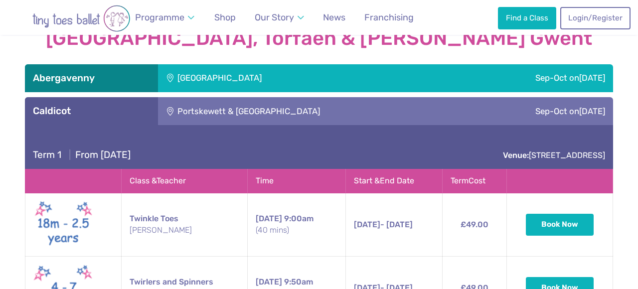
click at [276, 97] on div "Portskewett & Sudbrook Recreation Hall" at bounding box center [309, 111] width 302 height 28
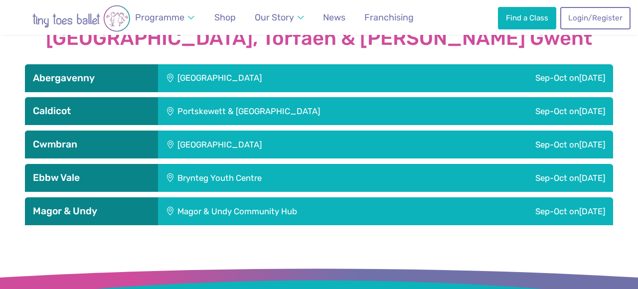
click at [228, 131] on div "Henllys Village Hall" at bounding box center [286, 145] width 257 height 28
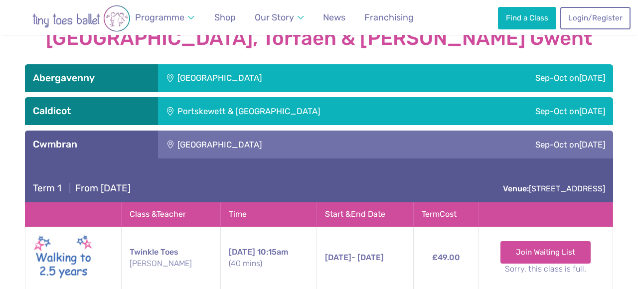
click at [234, 131] on div "Henllys Village Hall" at bounding box center [286, 145] width 257 height 28
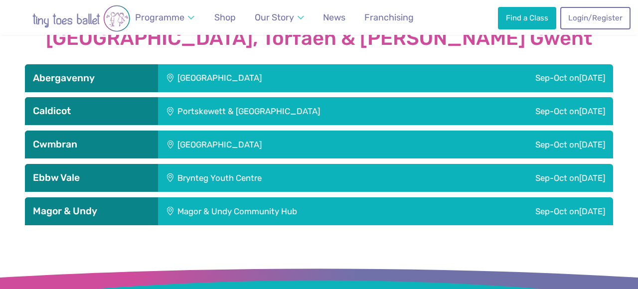
click at [230, 164] on div "Brynteg Youth Centre" at bounding box center [286, 178] width 257 height 28
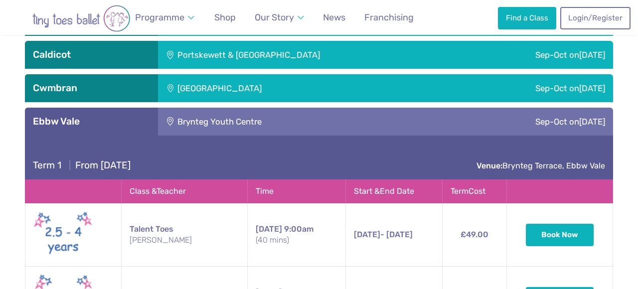
scroll to position [1484, 0]
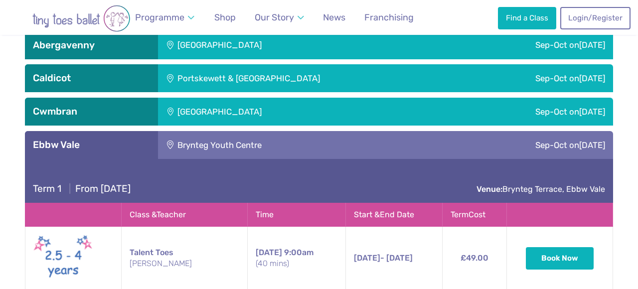
click at [235, 131] on div "Brynteg Youth Centre" at bounding box center [286, 145] width 257 height 28
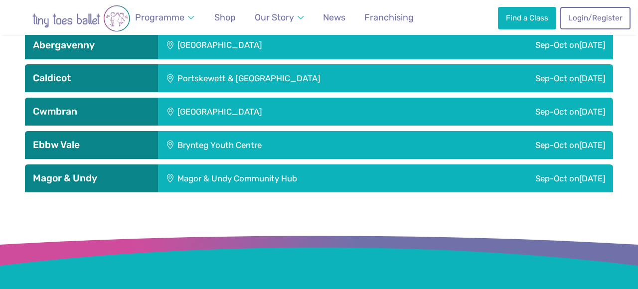
click at [233, 164] on div "Magor & Undy Community Hub" at bounding box center [301, 178] width 287 height 28
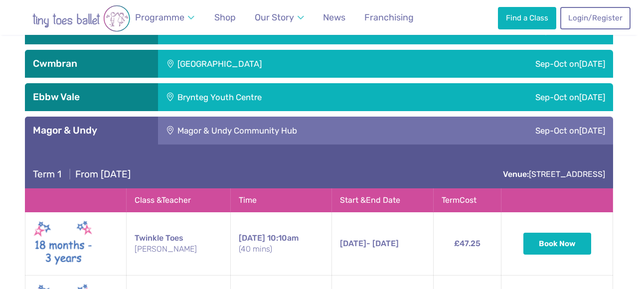
scroll to position [1517, 0]
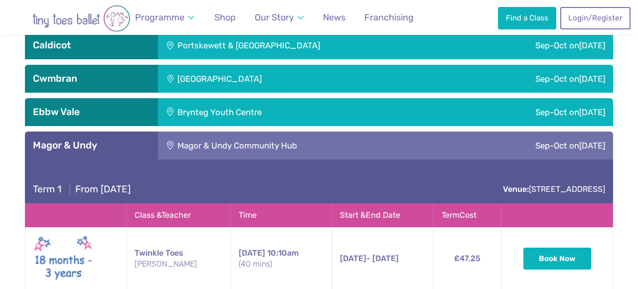
click at [237, 132] on div "Magor & Undy Community Hub" at bounding box center [301, 146] width 287 height 28
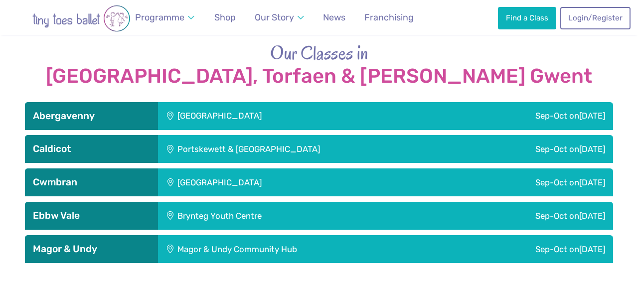
scroll to position [1413, 0]
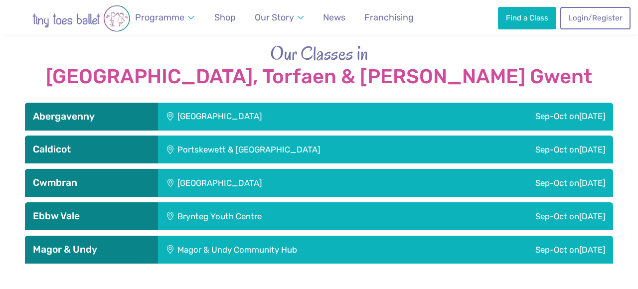
click at [319, 103] on div "Llanfoist Village Hall" at bounding box center [286, 117] width 257 height 28
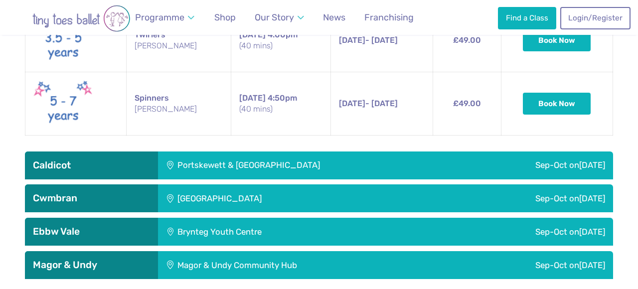
scroll to position [1811, 0]
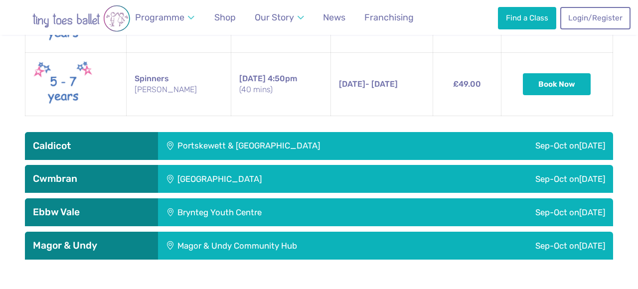
click at [304, 132] on div "Portskewett & Sudbrook Recreation Hall" at bounding box center [309, 146] width 302 height 28
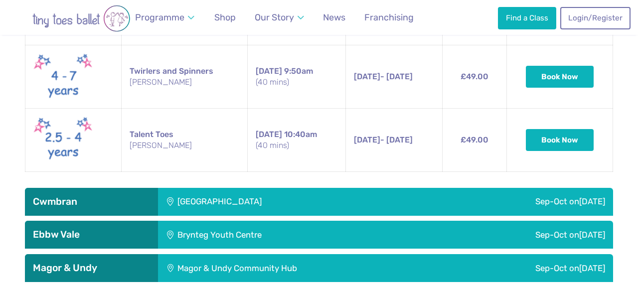
scroll to position [2093, 0]
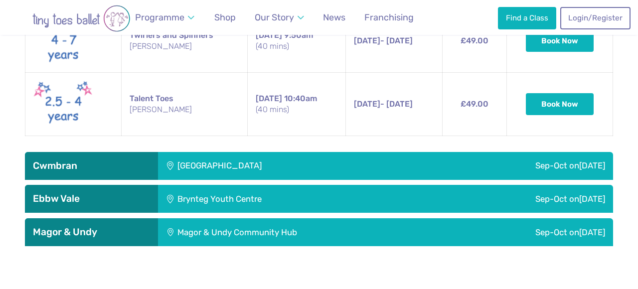
click at [294, 152] on div "Henllys Village Hall" at bounding box center [286, 166] width 257 height 28
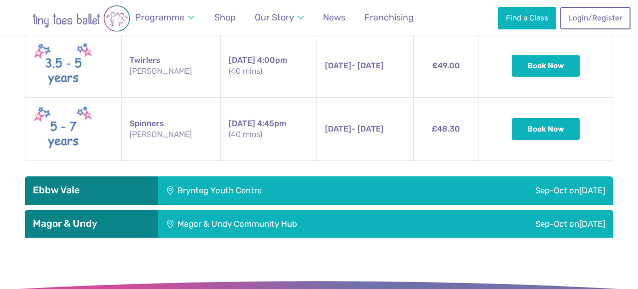
click at [288, 176] on div "Brynteg Youth Centre" at bounding box center [286, 190] width 257 height 28
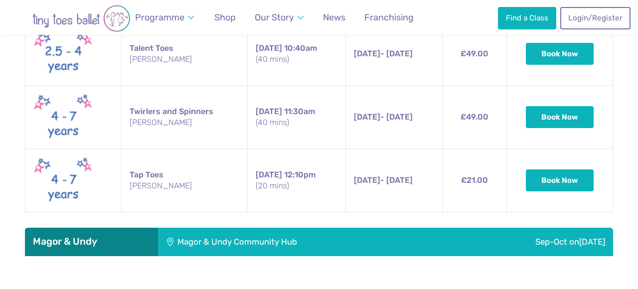
scroll to position [2810, 0]
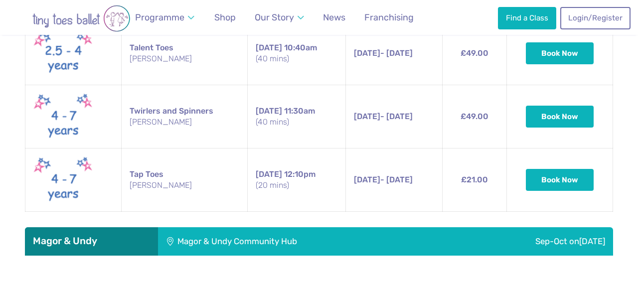
click at [279, 227] on div "Magor & Undy Community Hub" at bounding box center [301, 241] width 287 height 28
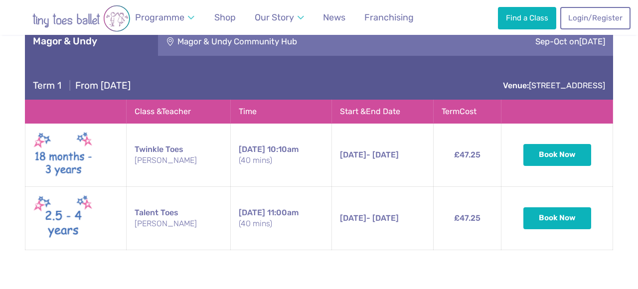
scroll to position [3013, 0]
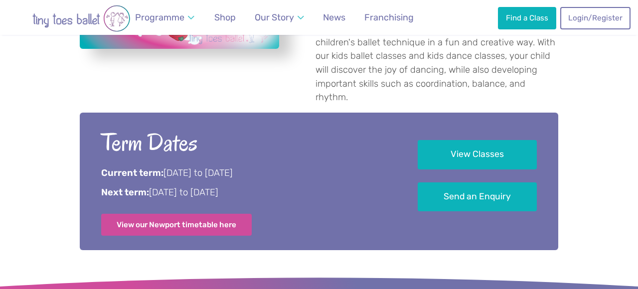
scroll to position [506, 0]
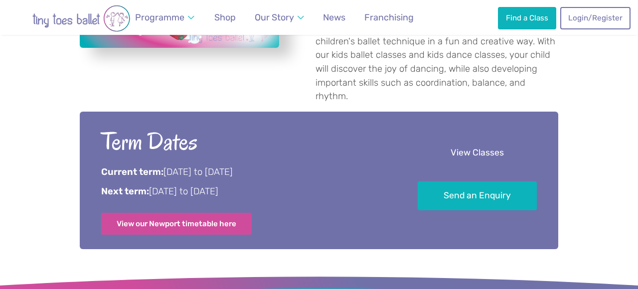
click at [454, 139] on link "View Classes" at bounding box center [477, 153] width 119 height 29
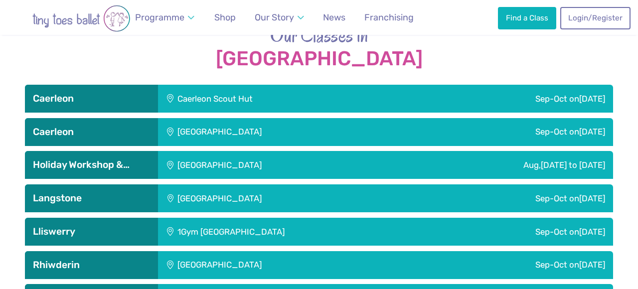
scroll to position [1416, 0]
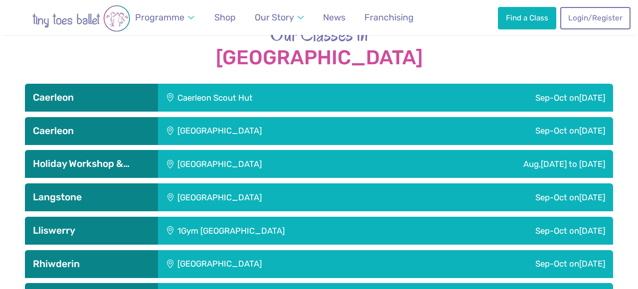
click at [211, 84] on div "Caerleon Scout Hut" at bounding box center [282, 98] width 248 height 28
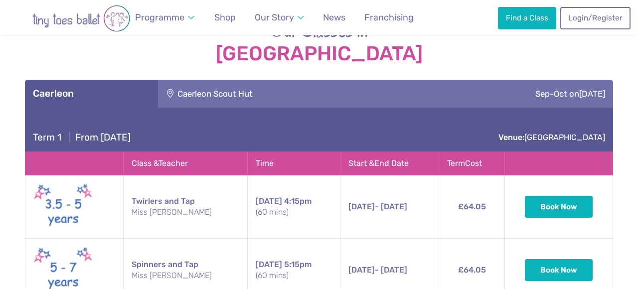
scroll to position [1410, 0]
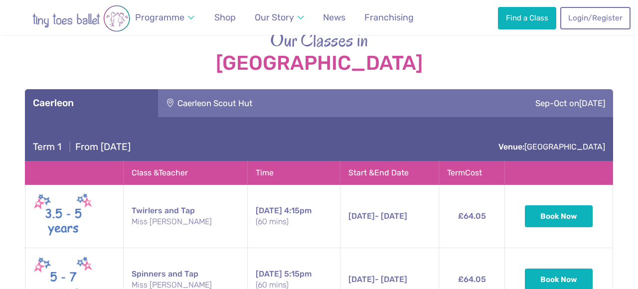
click at [214, 89] on div "Caerleon Scout Hut" at bounding box center [282, 103] width 248 height 28
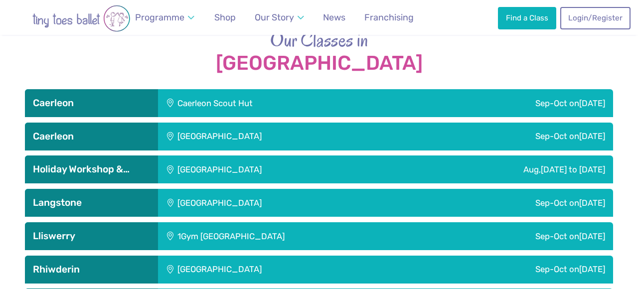
click at [212, 123] on div "[GEOGRAPHIC_DATA]" at bounding box center [286, 137] width 257 height 28
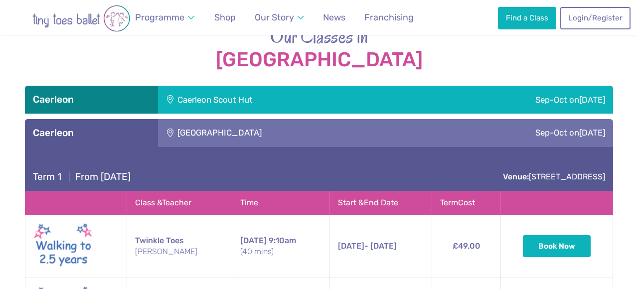
scroll to position [1402, 0]
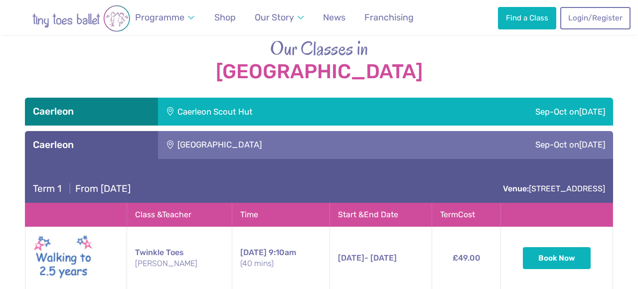
click at [209, 131] on div "[GEOGRAPHIC_DATA]" at bounding box center [286, 145] width 257 height 28
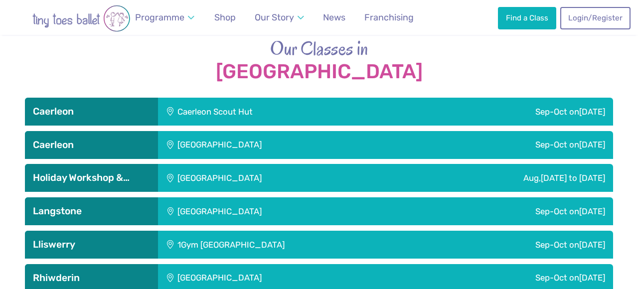
click at [207, 164] on div "[GEOGRAPHIC_DATA]" at bounding box center [279, 178] width 243 height 28
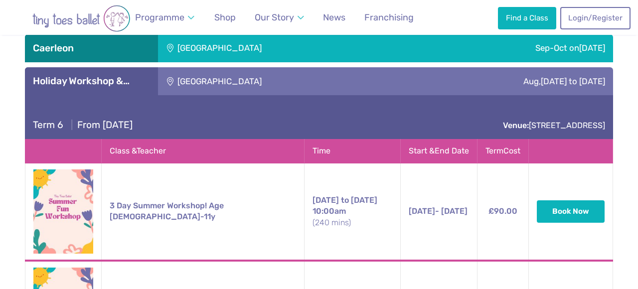
scroll to position [1448, 0]
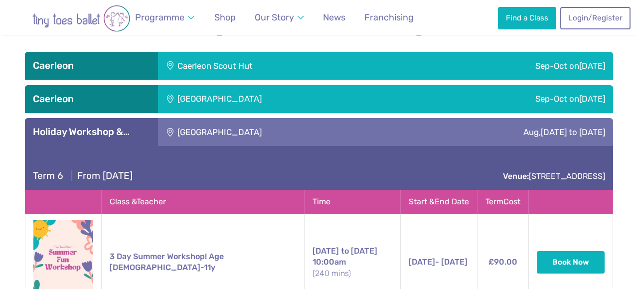
click at [217, 118] on div "[GEOGRAPHIC_DATA]" at bounding box center [279, 132] width 243 height 28
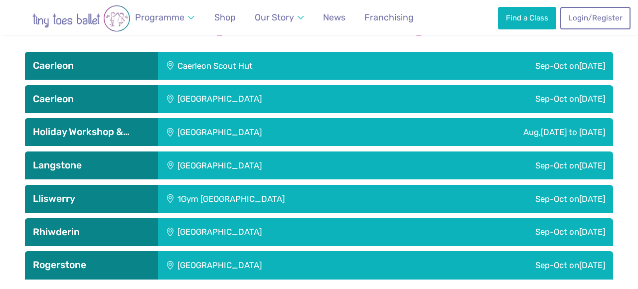
click at [206, 151] on div "[GEOGRAPHIC_DATA]" at bounding box center [286, 165] width 257 height 28
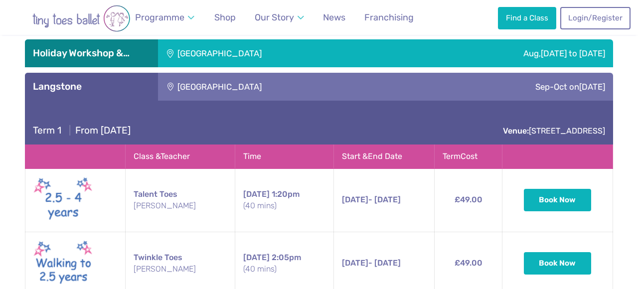
scroll to position [1498, 0]
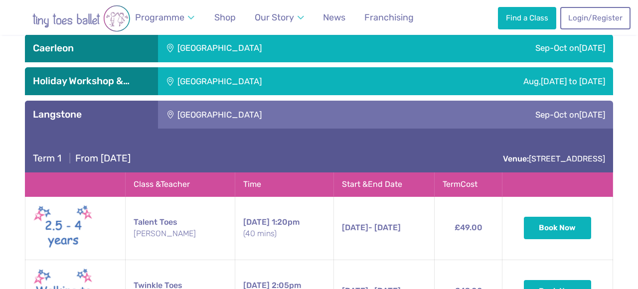
click at [210, 101] on div "[GEOGRAPHIC_DATA]" at bounding box center [286, 115] width 257 height 28
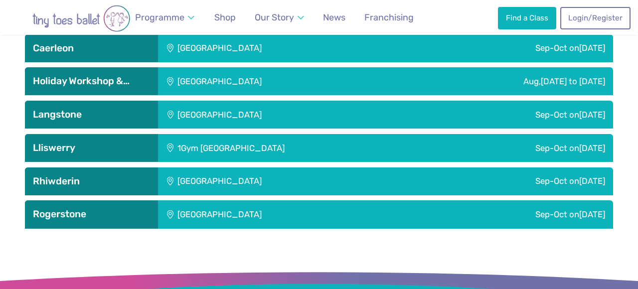
click at [206, 134] on div "1Gym [GEOGRAPHIC_DATA]" at bounding box center [297, 148] width 278 height 28
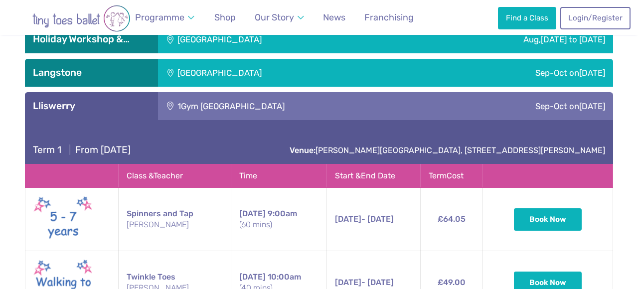
scroll to position [1532, 0]
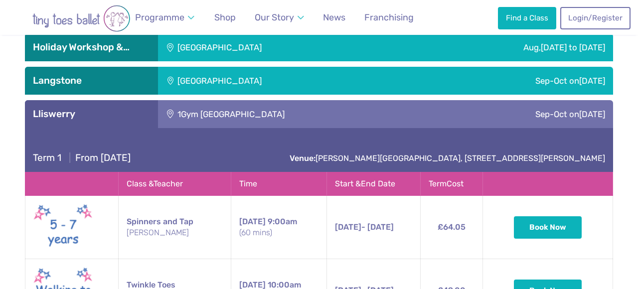
click at [219, 100] on div "1Gym [GEOGRAPHIC_DATA]" at bounding box center [297, 114] width 278 height 28
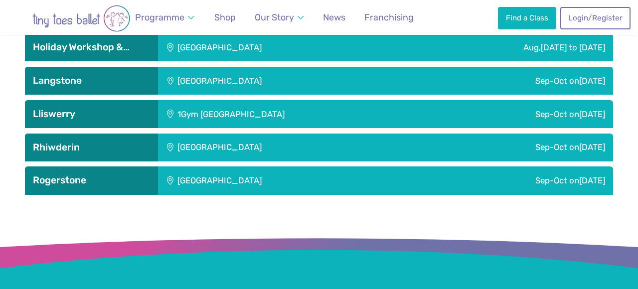
click at [213, 134] on div "[GEOGRAPHIC_DATA]" at bounding box center [286, 148] width 257 height 28
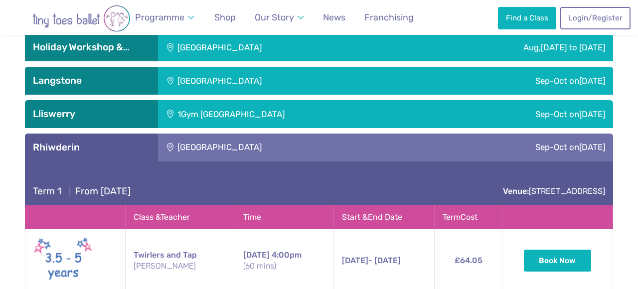
click at [213, 134] on div "[GEOGRAPHIC_DATA]" at bounding box center [286, 148] width 257 height 28
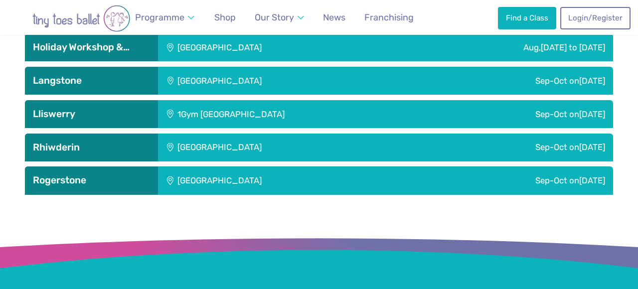
click at [201, 166] on div "[GEOGRAPHIC_DATA]" at bounding box center [286, 180] width 257 height 28
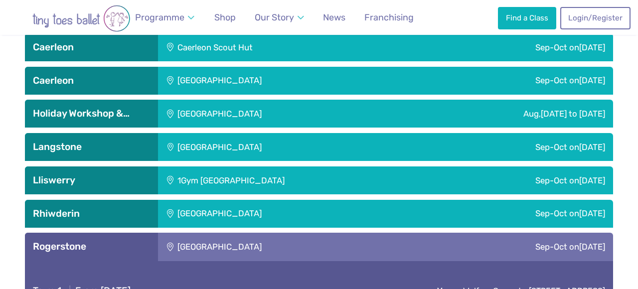
scroll to position [1468, 0]
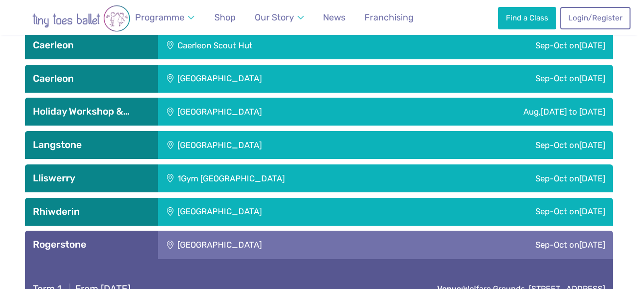
click at [253, 131] on div "[GEOGRAPHIC_DATA]" at bounding box center [286, 145] width 257 height 28
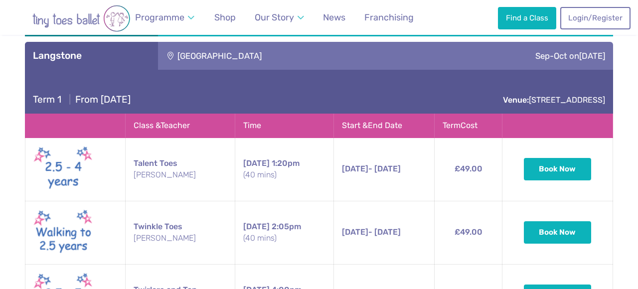
scroll to position [1567, 0]
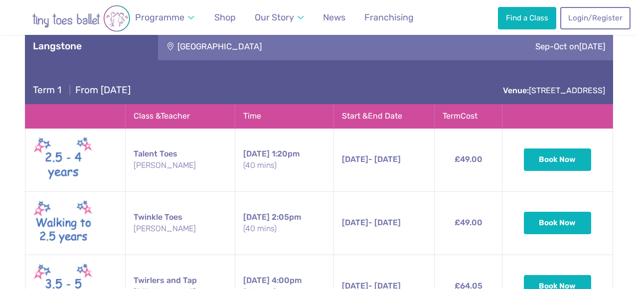
click at [325, 60] on div "Term 1 | From [DATE] Venue: [GEOGRAPHIC_DATA]" at bounding box center [319, 82] width 588 height 44
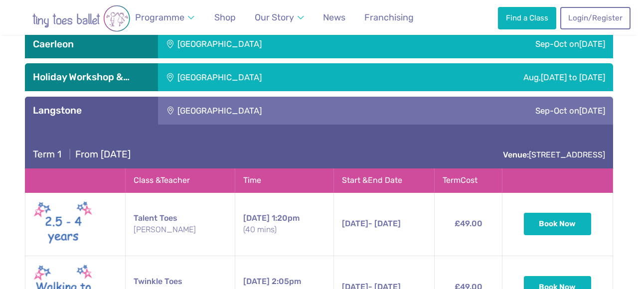
scroll to position [1499, 0]
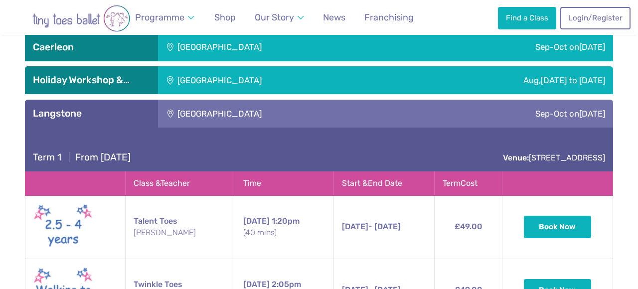
click at [309, 100] on div "[GEOGRAPHIC_DATA]" at bounding box center [286, 114] width 257 height 28
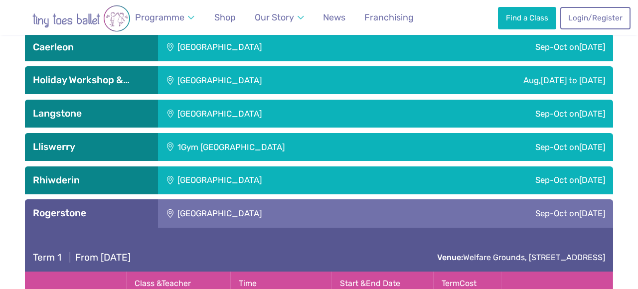
click at [292, 133] on div "1Gym [GEOGRAPHIC_DATA]" at bounding box center [297, 147] width 278 height 28
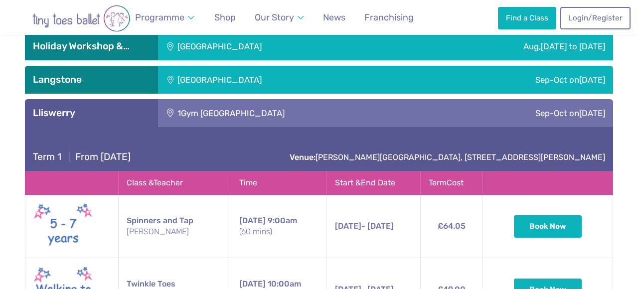
scroll to position [1531, 0]
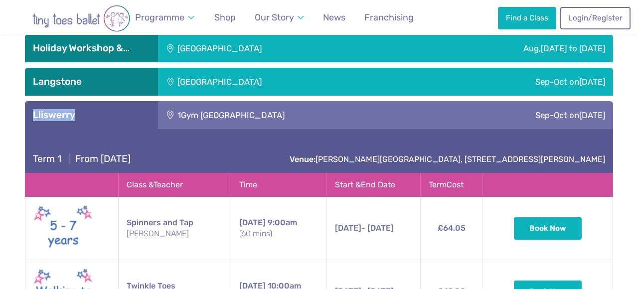
drag, startPoint x: 78, startPoint y: 75, endPoint x: 33, endPoint y: 78, distance: 44.9
click at [33, 109] on h3 "Lliswerry" at bounding box center [91, 115] width 117 height 12
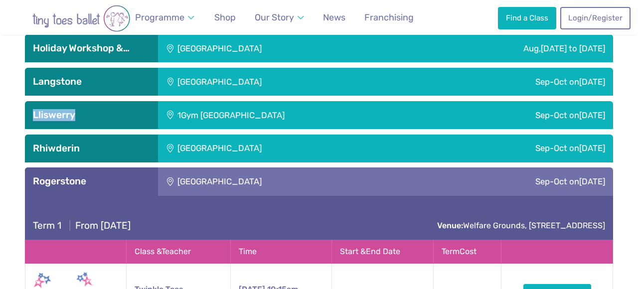
copy h3 "Lliswerry"
click at [236, 135] on div "[GEOGRAPHIC_DATA]" at bounding box center [286, 149] width 257 height 28
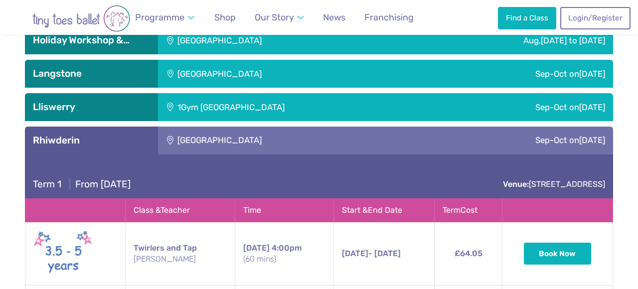
scroll to position [1539, 0]
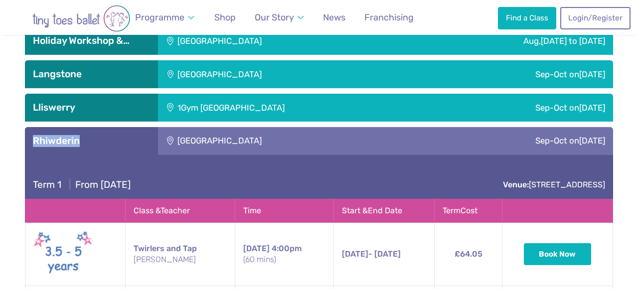
drag, startPoint x: 87, startPoint y: 100, endPoint x: 34, endPoint y: 102, distance: 52.3
click at [34, 135] on h3 "Rhiwderin" at bounding box center [91, 141] width 117 height 12
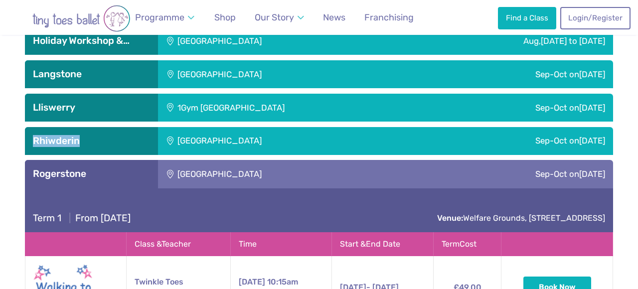
copy h3 "Rhiwderin"
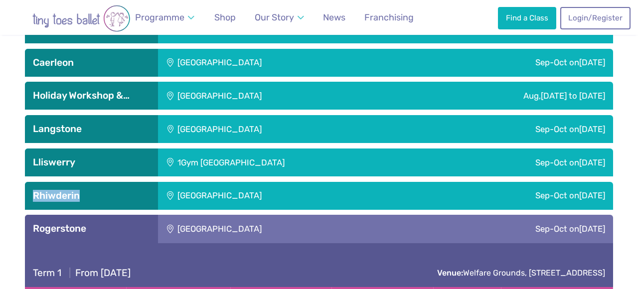
scroll to position [1474, 0]
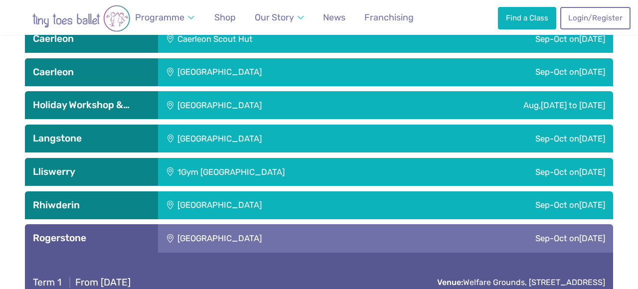
click at [285, 224] on div "[GEOGRAPHIC_DATA]" at bounding box center [286, 238] width 257 height 28
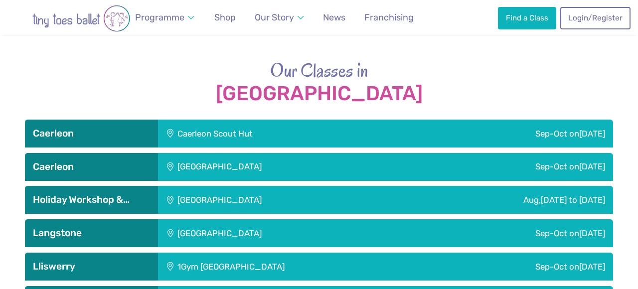
scroll to position [1361, 0]
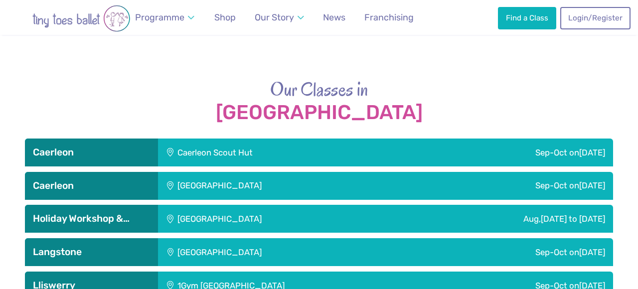
click at [232, 139] on div "Caerleon Scout Hut" at bounding box center [282, 153] width 248 height 28
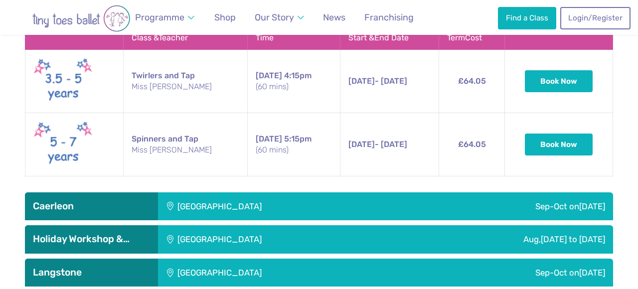
click at [231, 192] on div "[GEOGRAPHIC_DATA]" at bounding box center [286, 206] width 257 height 28
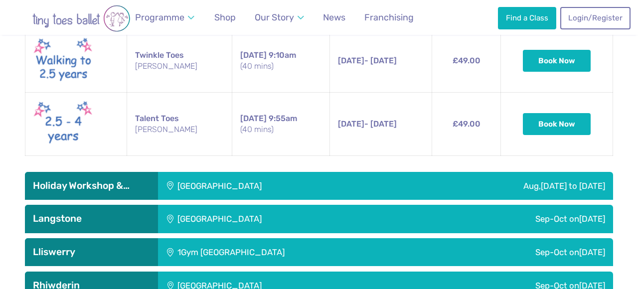
scroll to position [1826, 0]
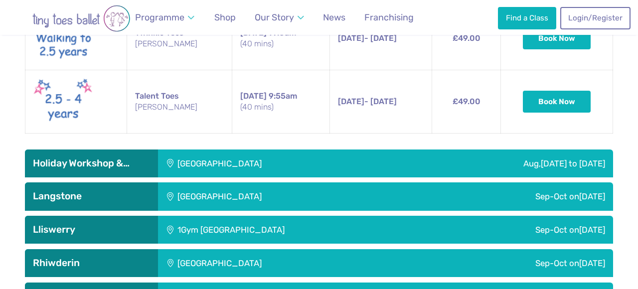
click at [237, 149] on div "[GEOGRAPHIC_DATA]" at bounding box center [279, 163] width 243 height 28
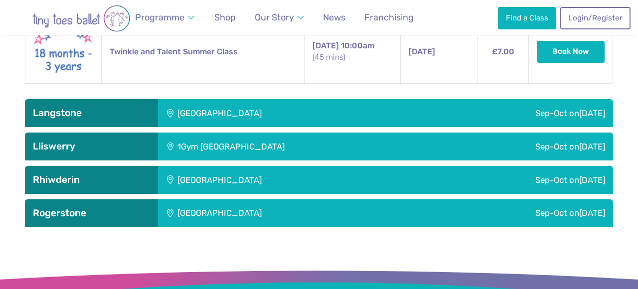
scroll to position [2261, 0]
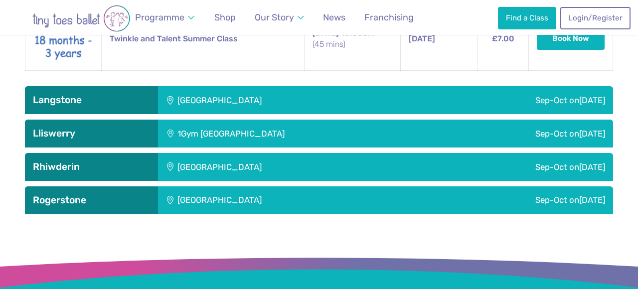
click at [249, 86] on div "[GEOGRAPHIC_DATA]" at bounding box center [286, 100] width 257 height 28
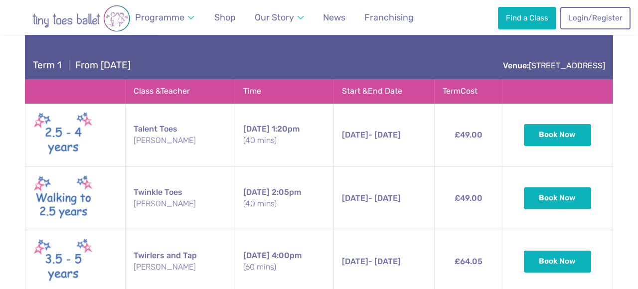
scroll to position [2270, 0]
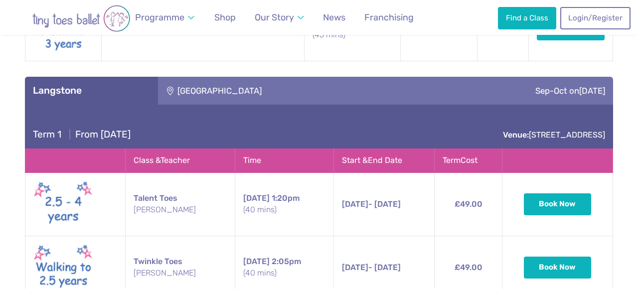
click at [183, 77] on div "[GEOGRAPHIC_DATA]" at bounding box center [286, 91] width 257 height 28
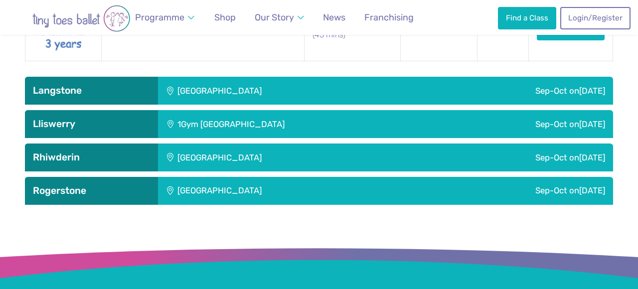
click at [190, 110] on div "1Gym [GEOGRAPHIC_DATA]" at bounding box center [297, 124] width 278 height 28
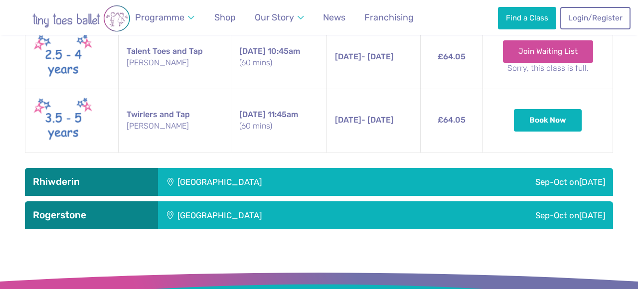
scroll to position [2579, 0]
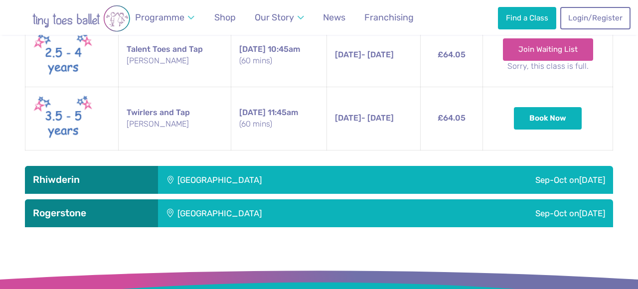
click at [220, 166] on div "[GEOGRAPHIC_DATA]" at bounding box center [286, 180] width 257 height 28
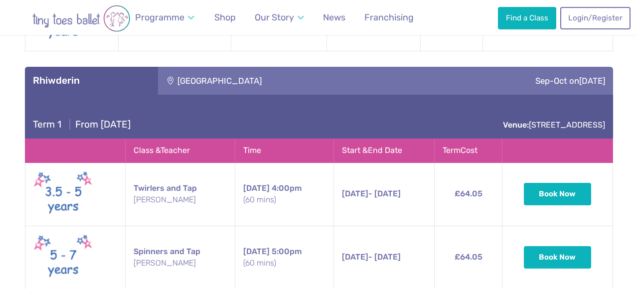
scroll to position [2793, 0]
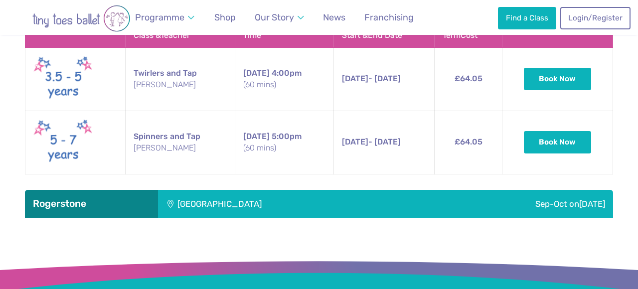
click at [224, 190] on div "[GEOGRAPHIC_DATA]" at bounding box center [286, 204] width 257 height 28
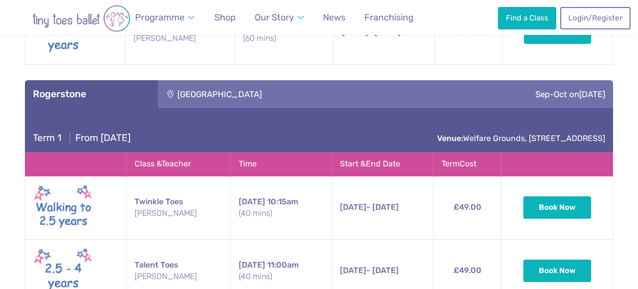
scroll to position [2918, 0]
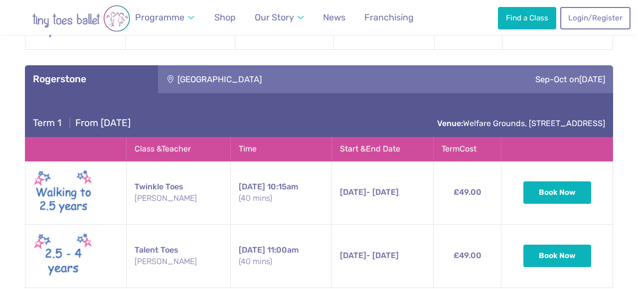
click at [219, 65] on div "[GEOGRAPHIC_DATA]" at bounding box center [286, 79] width 257 height 28
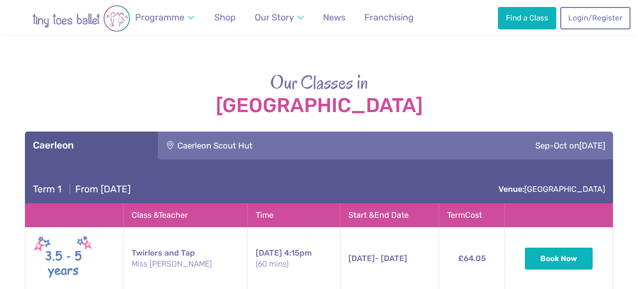
scroll to position [1377, 0]
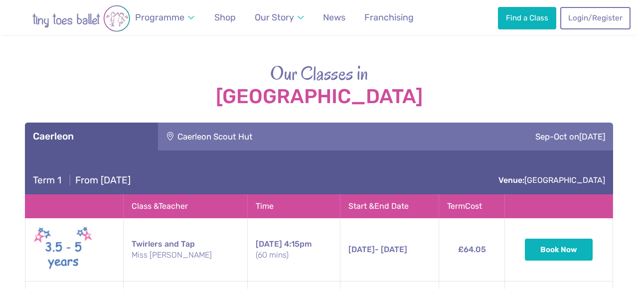
click at [216, 123] on div "Caerleon Scout Hut" at bounding box center [282, 137] width 248 height 28
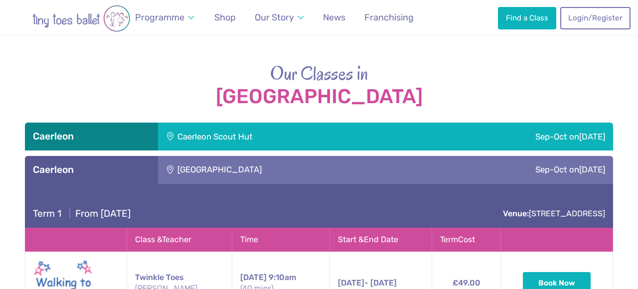
click at [210, 156] on div "[GEOGRAPHIC_DATA]" at bounding box center [286, 170] width 257 height 28
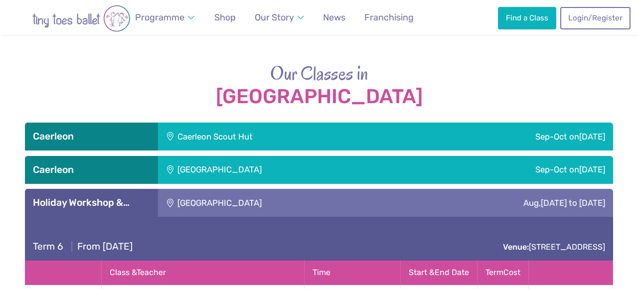
click at [209, 189] on div "[GEOGRAPHIC_DATA]" at bounding box center [279, 203] width 243 height 28
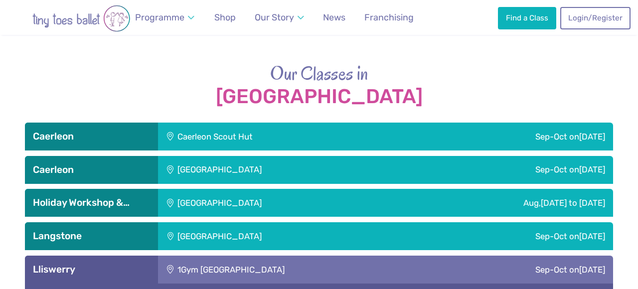
click at [209, 256] on div "1Gym [GEOGRAPHIC_DATA]" at bounding box center [297, 270] width 278 height 28
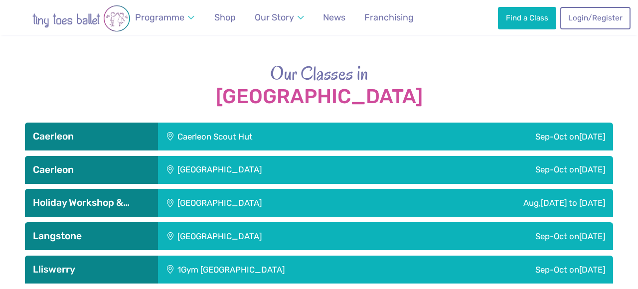
click at [207, 123] on div "Caerleon Scout Hut" at bounding box center [282, 137] width 248 height 28
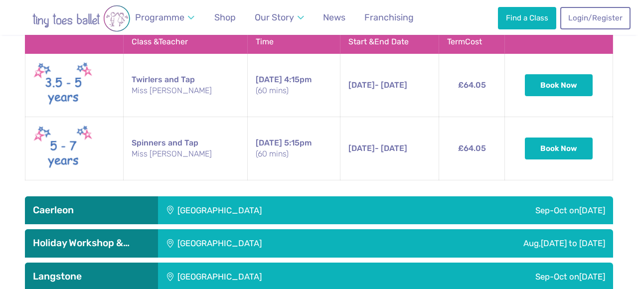
scroll to position [1651, 0]
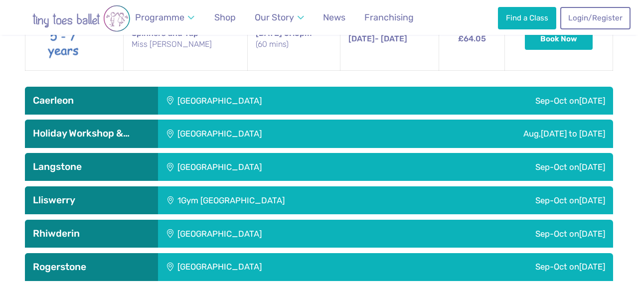
click at [207, 120] on div "[GEOGRAPHIC_DATA]" at bounding box center [279, 134] width 243 height 28
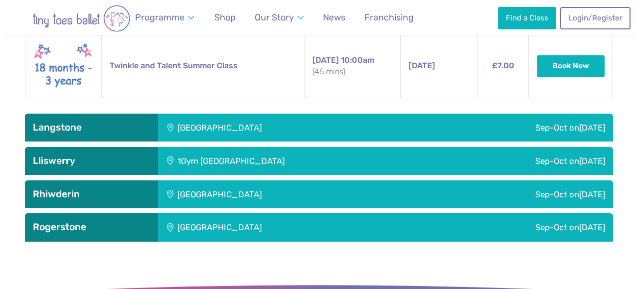
click at [207, 114] on div "[GEOGRAPHIC_DATA]" at bounding box center [286, 128] width 257 height 28
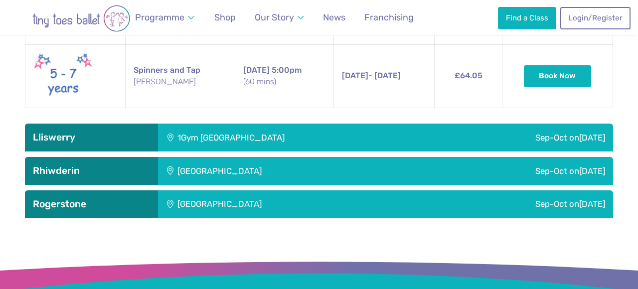
click at [207, 124] on div "1Gym [GEOGRAPHIC_DATA]" at bounding box center [297, 138] width 278 height 28
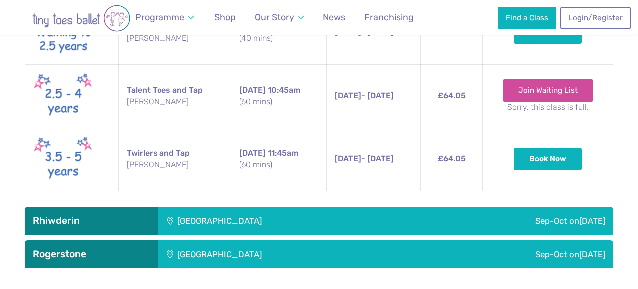
scroll to position [2703, 0]
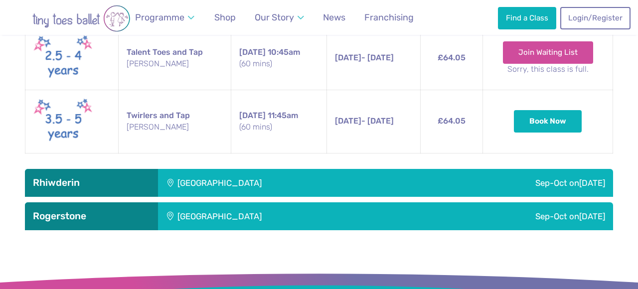
click at [223, 169] on div "[GEOGRAPHIC_DATA]" at bounding box center [286, 183] width 257 height 28
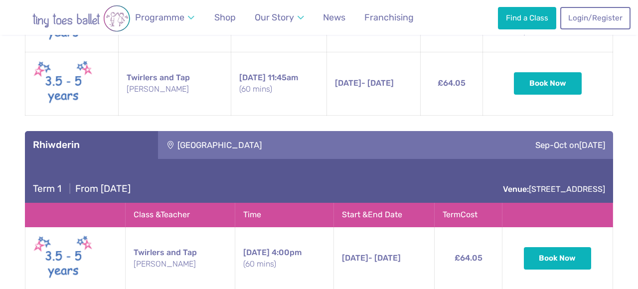
scroll to position [2804, 0]
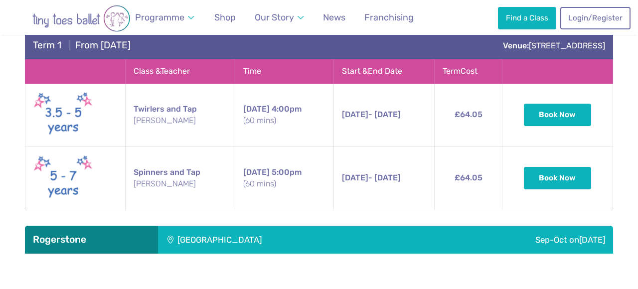
click at [208, 226] on div "[GEOGRAPHIC_DATA]" at bounding box center [286, 240] width 257 height 28
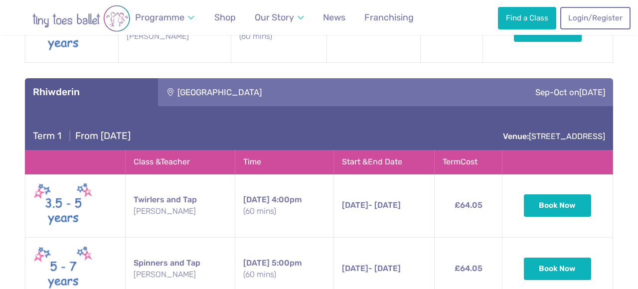
scroll to position [2793, 0]
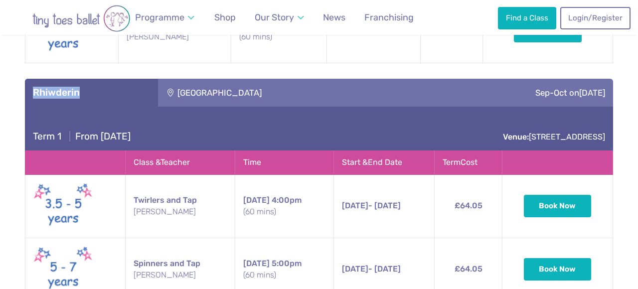
drag, startPoint x: 33, startPoint y: 51, endPoint x: 79, endPoint y: 52, distance: 45.8
click at [79, 87] on h3 "Rhiwderin" at bounding box center [91, 93] width 117 height 12
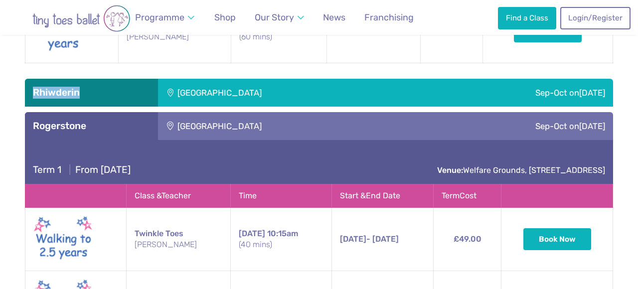
copy h3 "Rhiwderin"
click at [300, 112] on div "[GEOGRAPHIC_DATA]" at bounding box center [286, 126] width 257 height 28
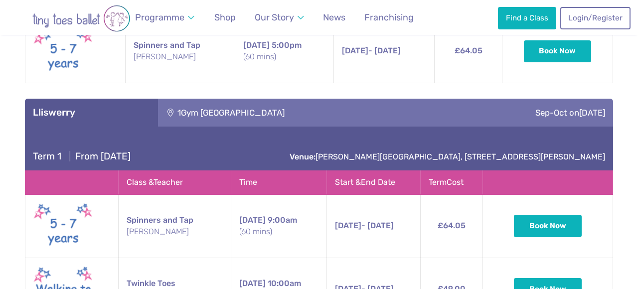
click at [300, 99] on div "1Gym [GEOGRAPHIC_DATA]" at bounding box center [297, 113] width 278 height 28
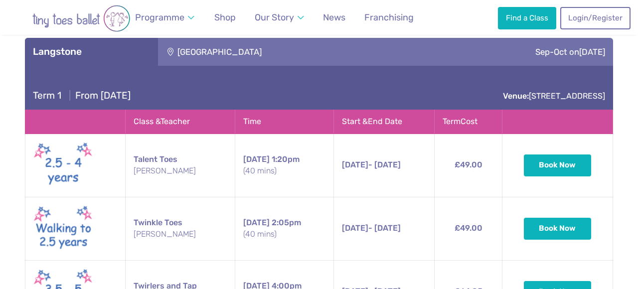
click at [298, 66] on div "Term 1 | From [DATE] Venue: [GEOGRAPHIC_DATA]" at bounding box center [319, 88] width 588 height 44
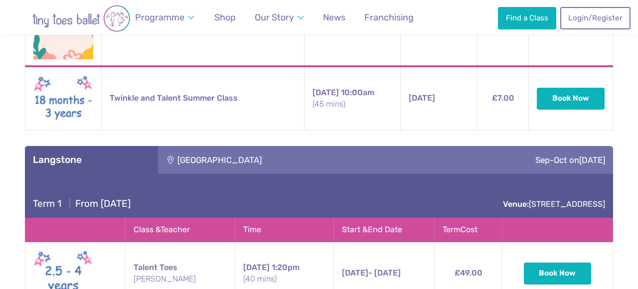
click at [274, 146] on div "[GEOGRAPHIC_DATA]" at bounding box center [286, 160] width 257 height 28
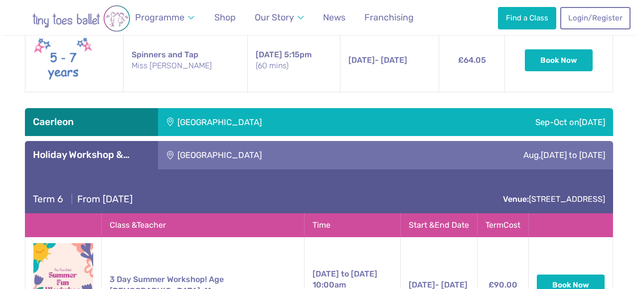
click at [263, 141] on div "[GEOGRAPHIC_DATA]" at bounding box center [279, 155] width 243 height 28
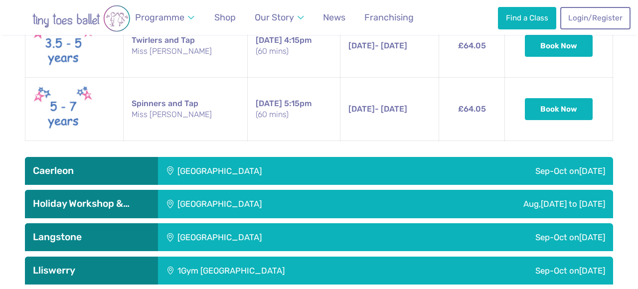
scroll to position [1597, 0]
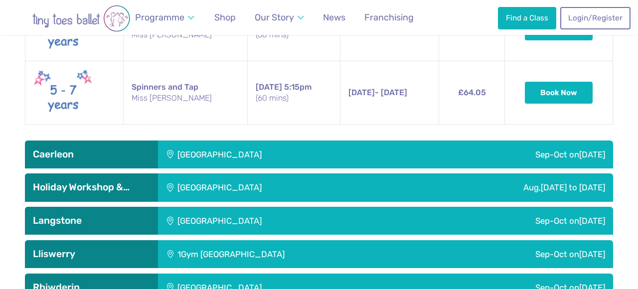
click at [239, 130] on ul "Caerleon Caerleon Scout Hut Sep-Oct [DATE] Term 1 | From [DATE] Venue: [GEOGRAP…" at bounding box center [319, 118] width 588 height 433
click at [242, 141] on div "[GEOGRAPHIC_DATA]" at bounding box center [286, 155] width 257 height 28
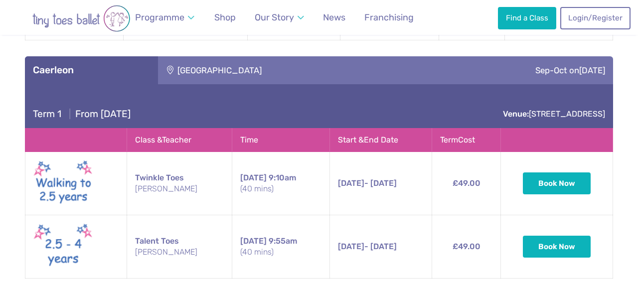
scroll to position [1650, 0]
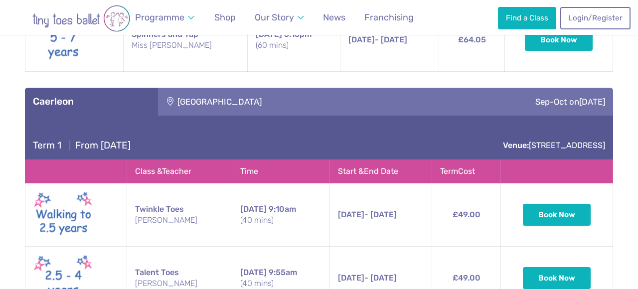
click at [290, 88] on div "[GEOGRAPHIC_DATA]" at bounding box center [286, 102] width 257 height 28
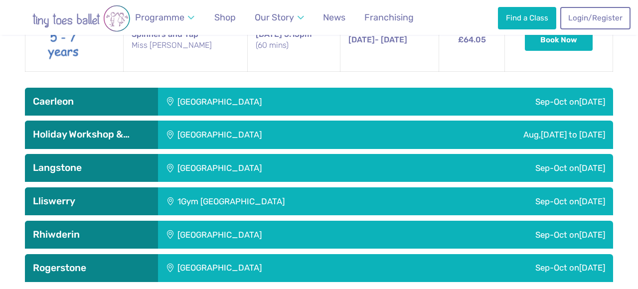
click at [255, 121] on div "[GEOGRAPHIC_DATA]" at bounding box center [279, 135] width 243 height 28
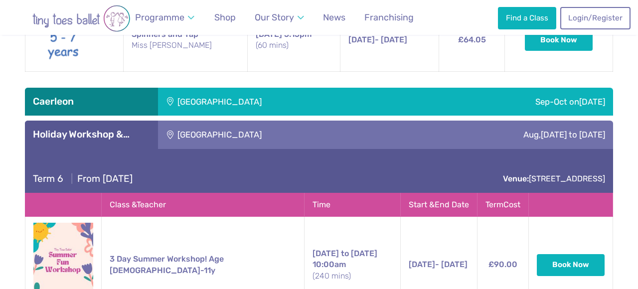
click at [255, 121] on div "[GEOGRAPHIC_DATA]" at bounding box center [279, 135] width 243 height 28
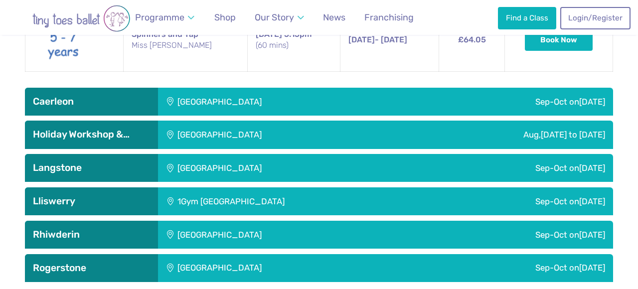
click at [225, 154] on div "[GEOGRAPHIC_DATA]" at bounding box center [286, 168] width 257 height 28
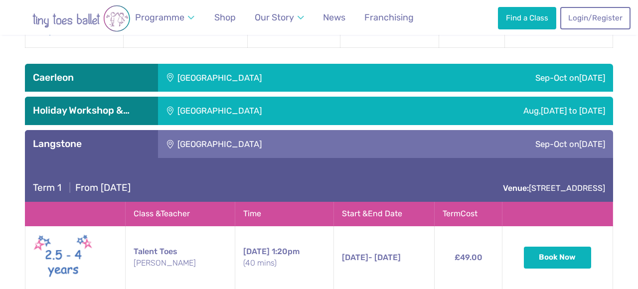
scroll to position [1668, 0]
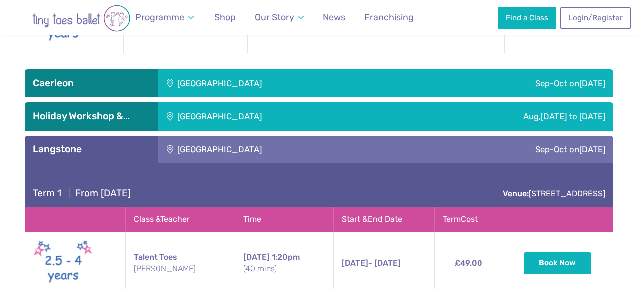
click at [329, 136] on div "[GEOGRAPHIC_DATA]" at bounding box center [286, 150] width 257 height 28
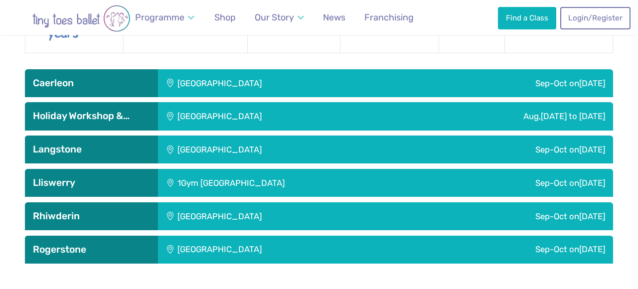
click at [264, 169] on div "1Gym [GEOGRAPHIC_DATA]" at bounding box center [297, 183] width 278 height 28
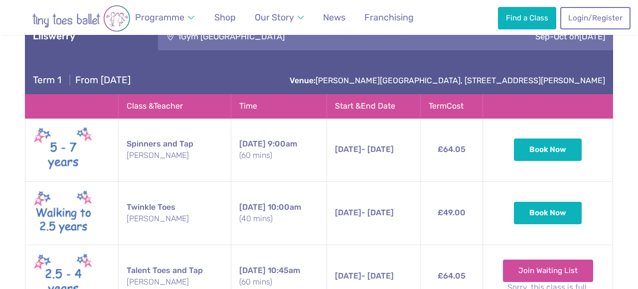
scroll to position [1757, 0]
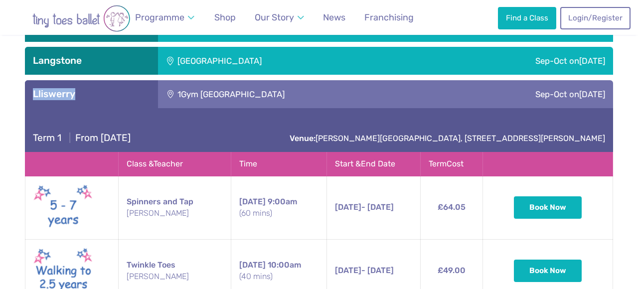
drag, startPoint x: 30, startPoint y: 52, endPoint x: 77, endPoint y: 53, distance: 46.3
click at [77, 80] on div "Lliswerry" at bounding box center [91, 94] width 133 height 28
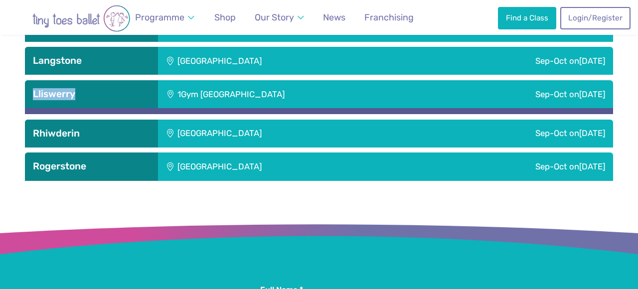
copy h3 "Lliswerry"
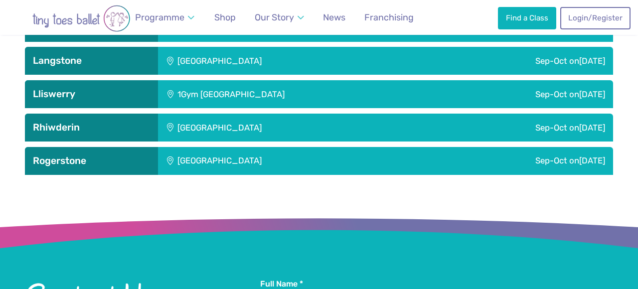
click at [337, 114] on div "[GEOGRAPHIC_DATA]" at bounding box center [286, 128] width 257 height 28
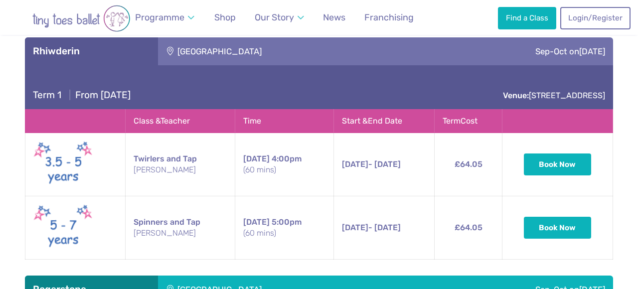
scroll to position [1837, 0]
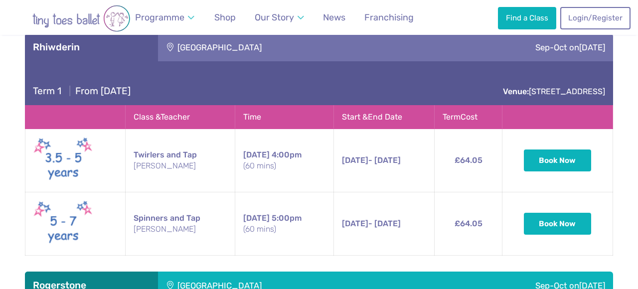
click at [338, 272] on div "[GEOGRAPHIC_DATA]" at bounding box center [286, 286] width 257 height 28
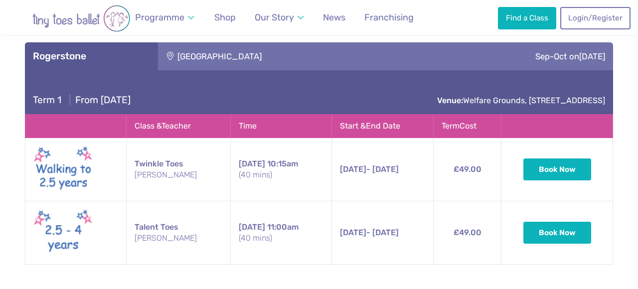
scroll to position [2009, 0]
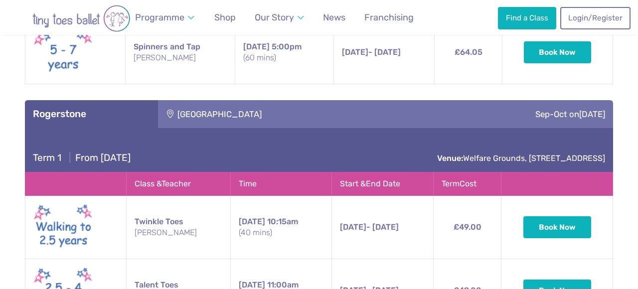
click at [281, 100] on div "[GEOGRAPHIC_DATA]" at bounding box center [286, 114] width 257 height 28
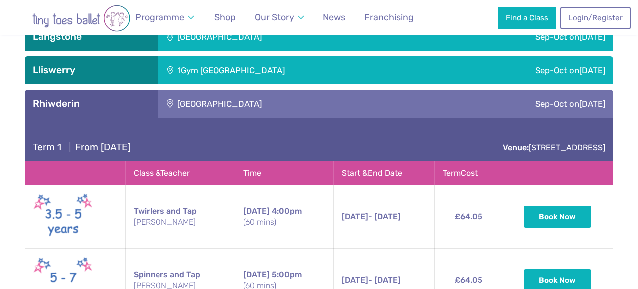
scroll to position [1780, 0]
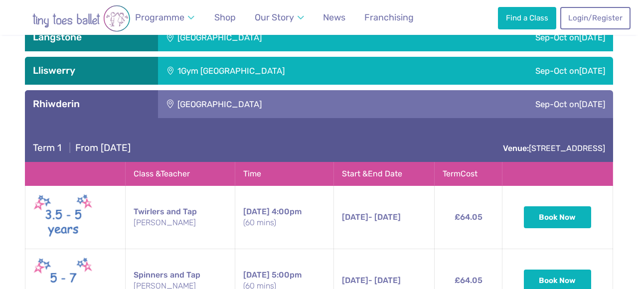
click at [260, 90] on div "[GEOGRAPHIC_DATA]" at bounding box center [286, 104] width 257 height 28
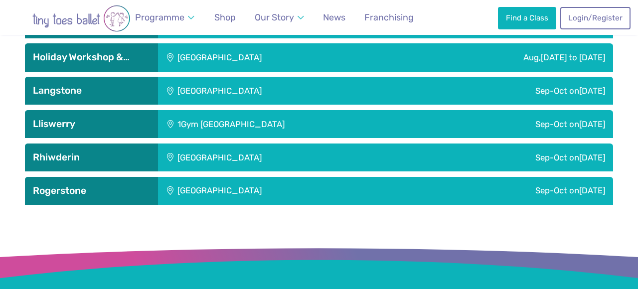
scroll to position [1722, 0]
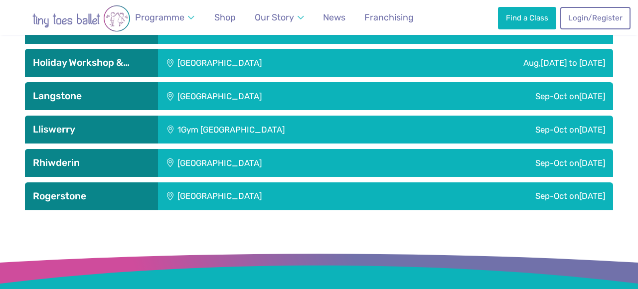
click at [241, 116] on div "1Gym [GEOGRAPHIC_DATA]" at bounding box center [297, 130] width 278 height 28
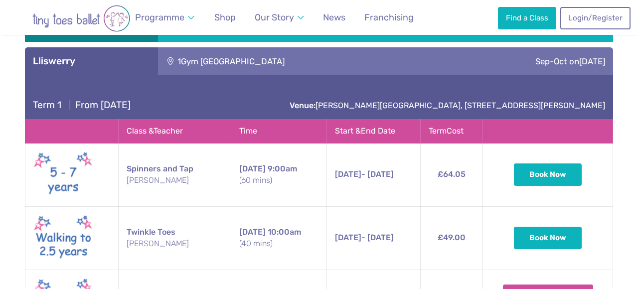
scroll to position [1746, 0]
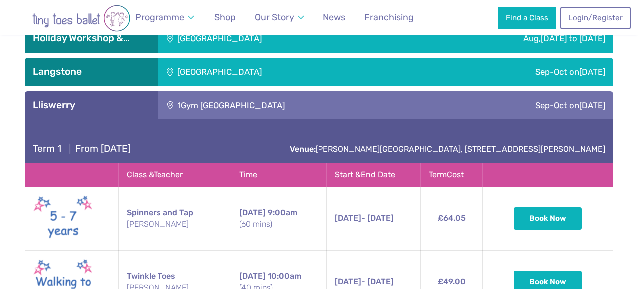
click at [241, 91] on div "1Gym [GEOGRAPHIC_DATA]" at bounding box center [297, 105] width 278 height 28
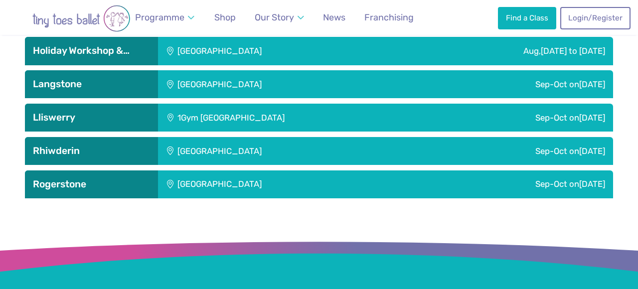
scroll to position [1719, 0]
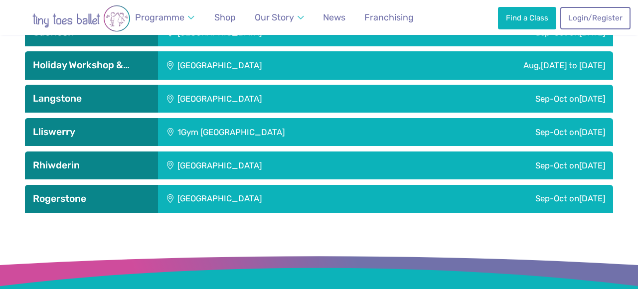
click at [240, 85] on div "[GEOGRAPHIC_DATA]" at bounding box center [286, 99] width 257 height 28
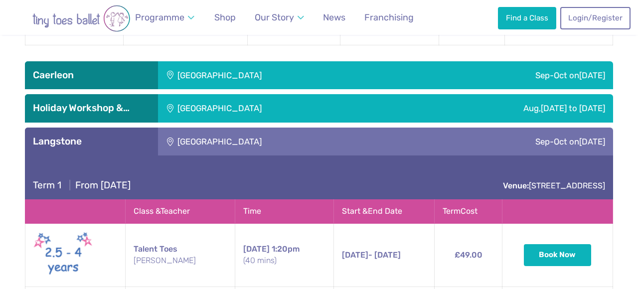
scroll to position [1605, 0]
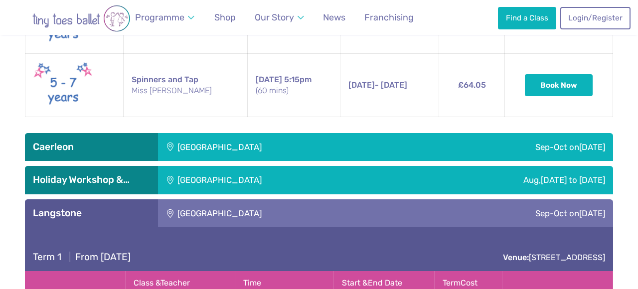
click at [235, 166] on div "[GEOGRAPHIC_DATA]" at bounding box center [279, 180] width 243 height 28
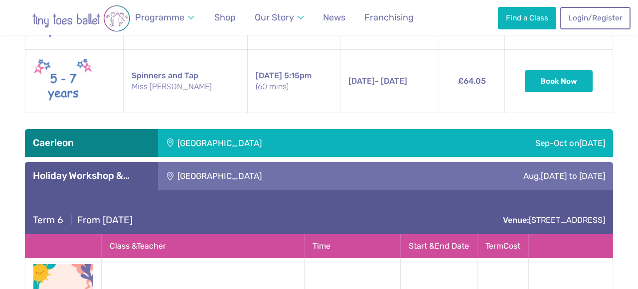
scroll to position [1609, 0]
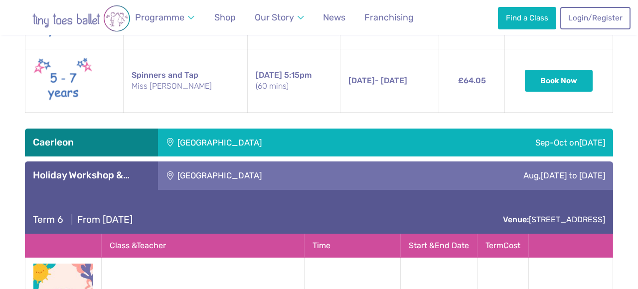
click at [245, 129] on div "[GEOGRAPHIC_DATA]" at bounding box center [286, 143] width 257 height 28
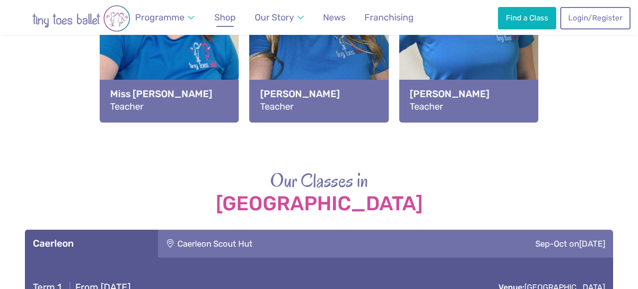
scroll to position [1260, 0]
